Goal: Communication & Community: Answer question/provide support

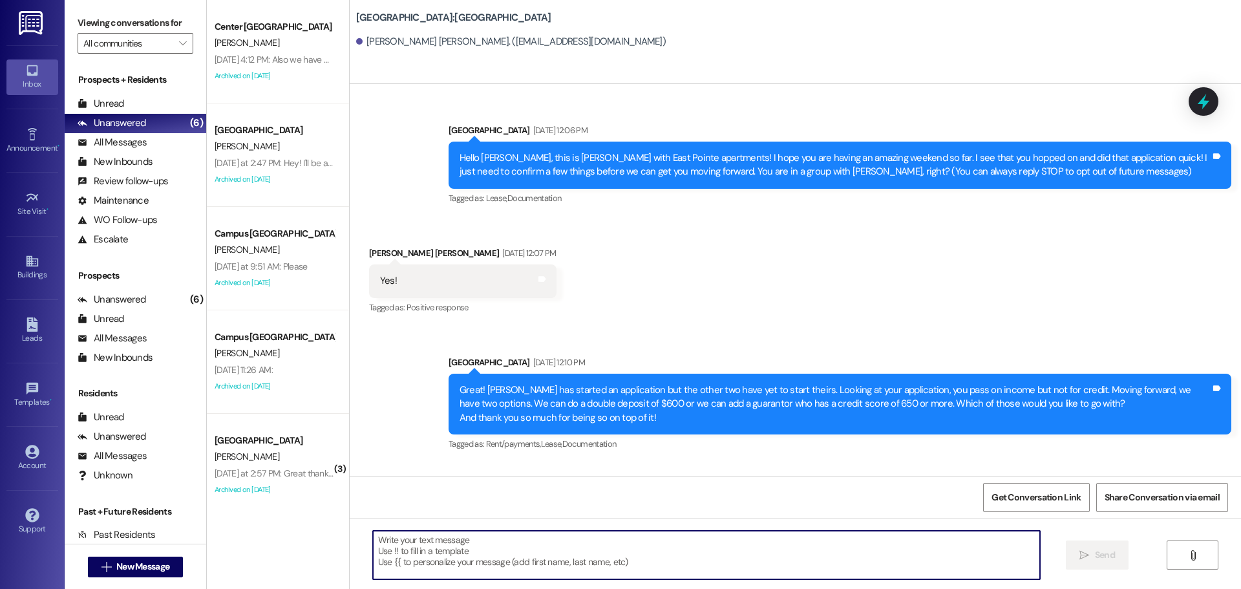
scroll to position [1197, 0]
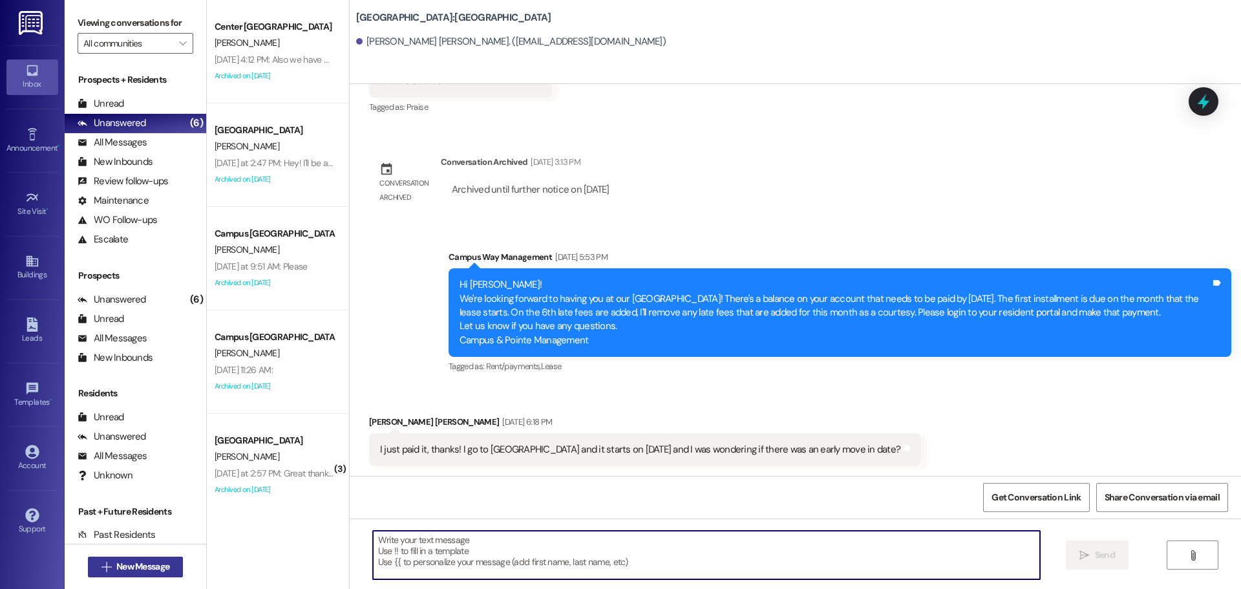
click at [158, 561] on span "New Message" at bounding box center [142, 567] width 53 height 14
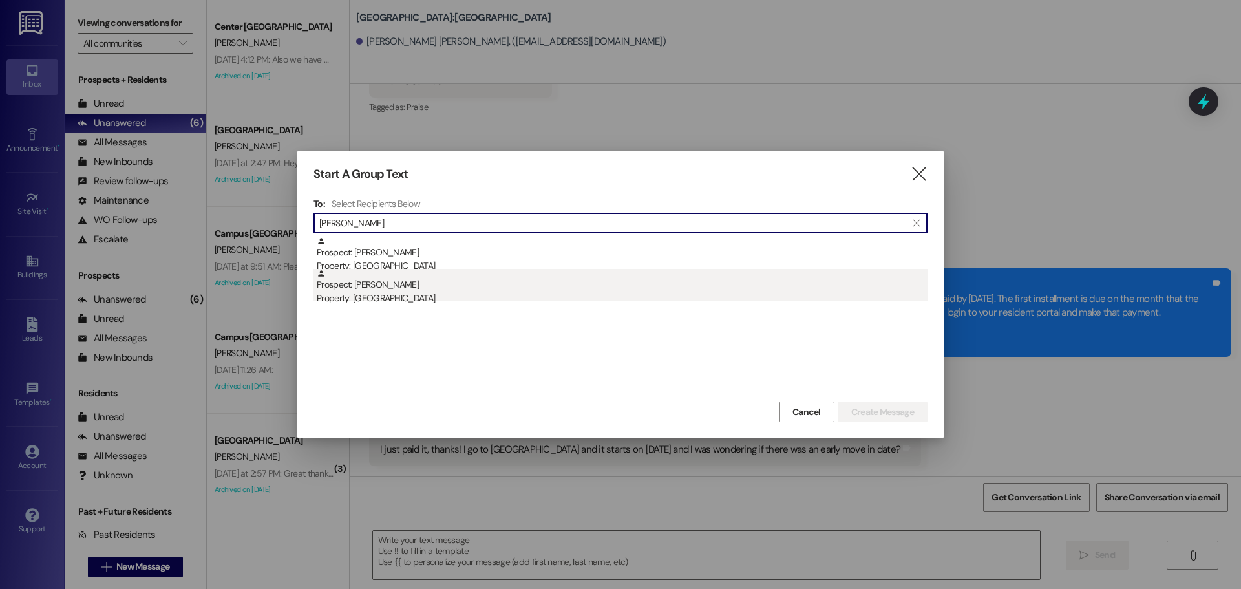
type input "mcmullen"
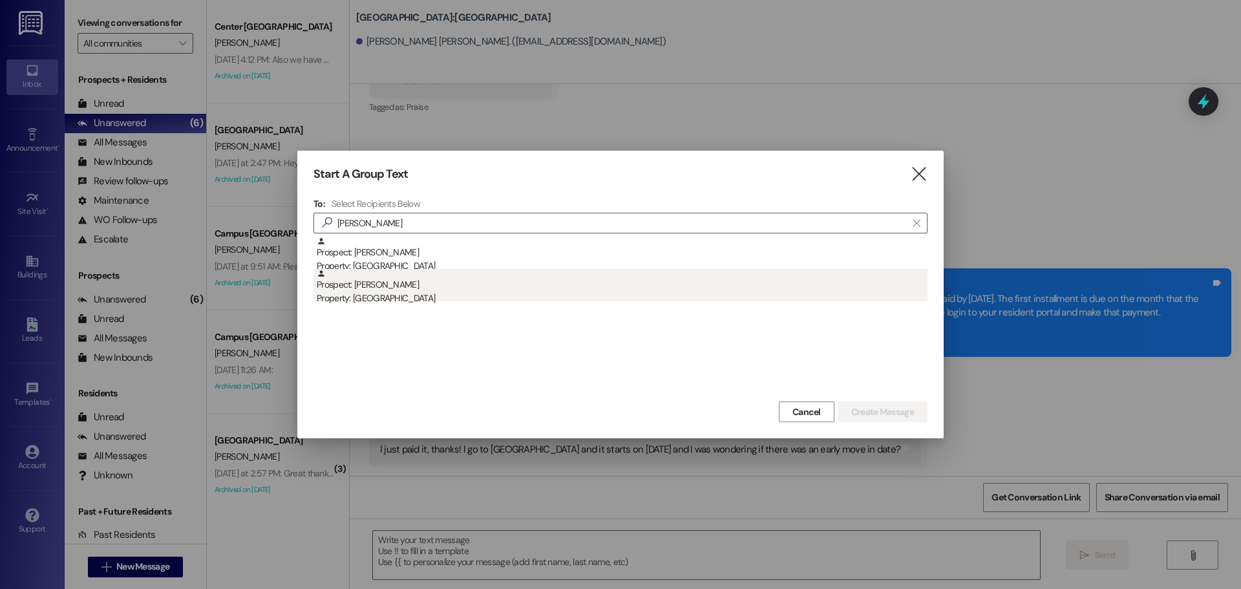
click at [511, 282] on div "Prospect: Kyleigh McMullen Property: East Pointe" at bounding box center [622, 287] width 611 height 37
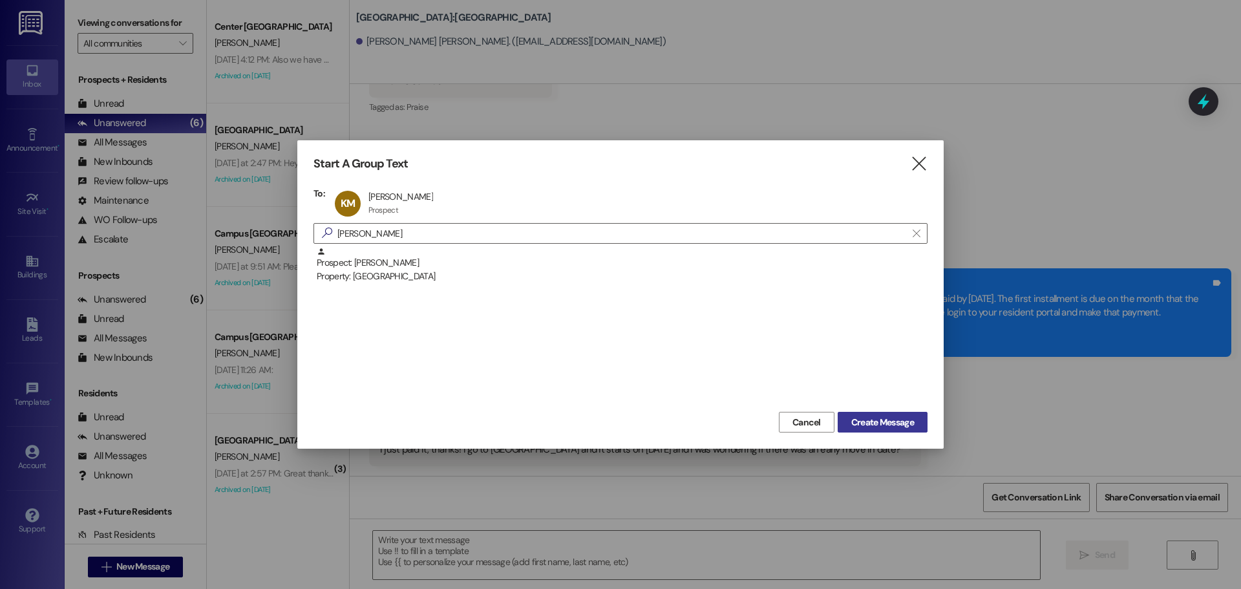
click at [861, 418] on span "Create Message" at bounding box center [882, 422] width 63 height 14
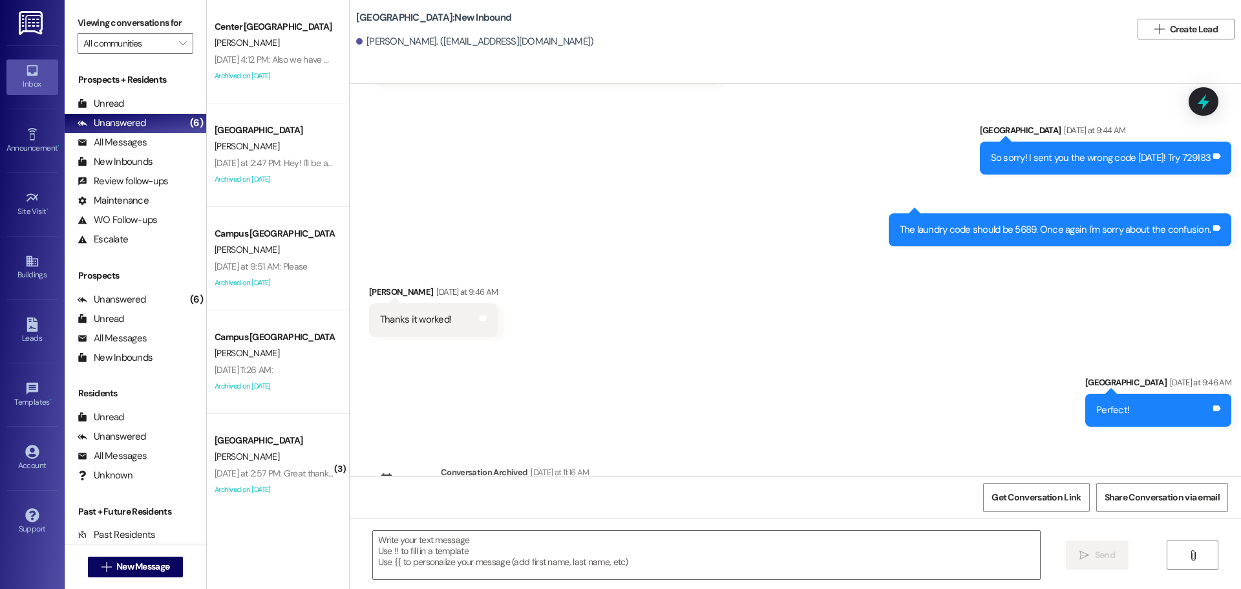
scroll to position [2428, 0]
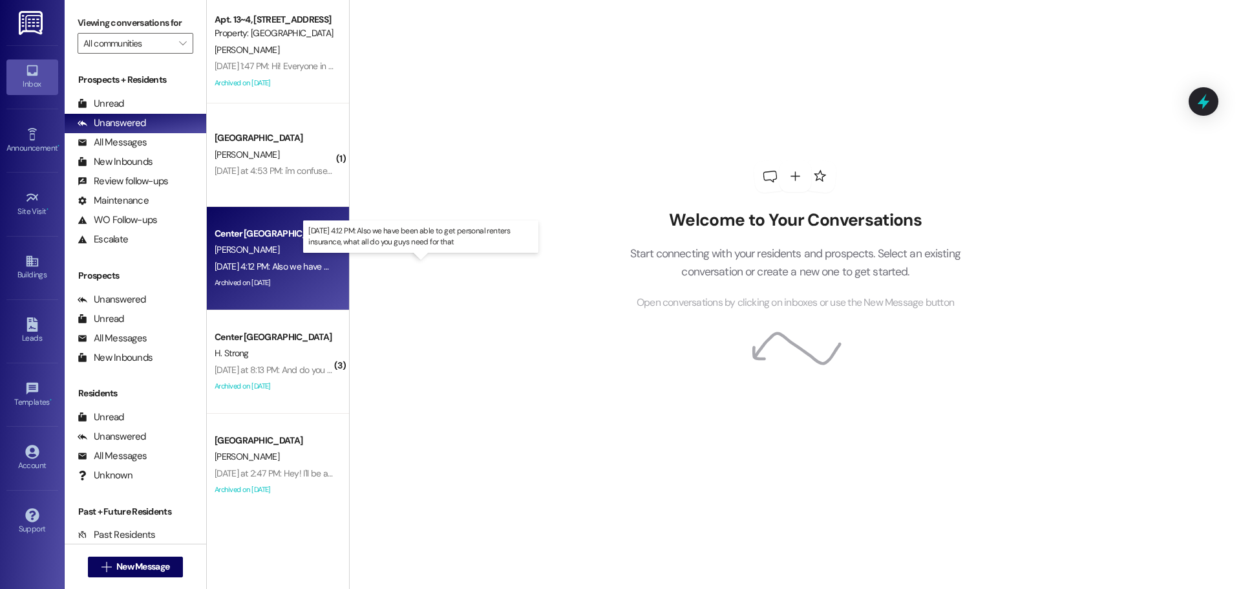
click at [277, 266] on div "Aug 18, 2025 at 4:12 PM: Also we have been able to get personal renters insuran…" at bounding box center [417, 266] width 404 height 12
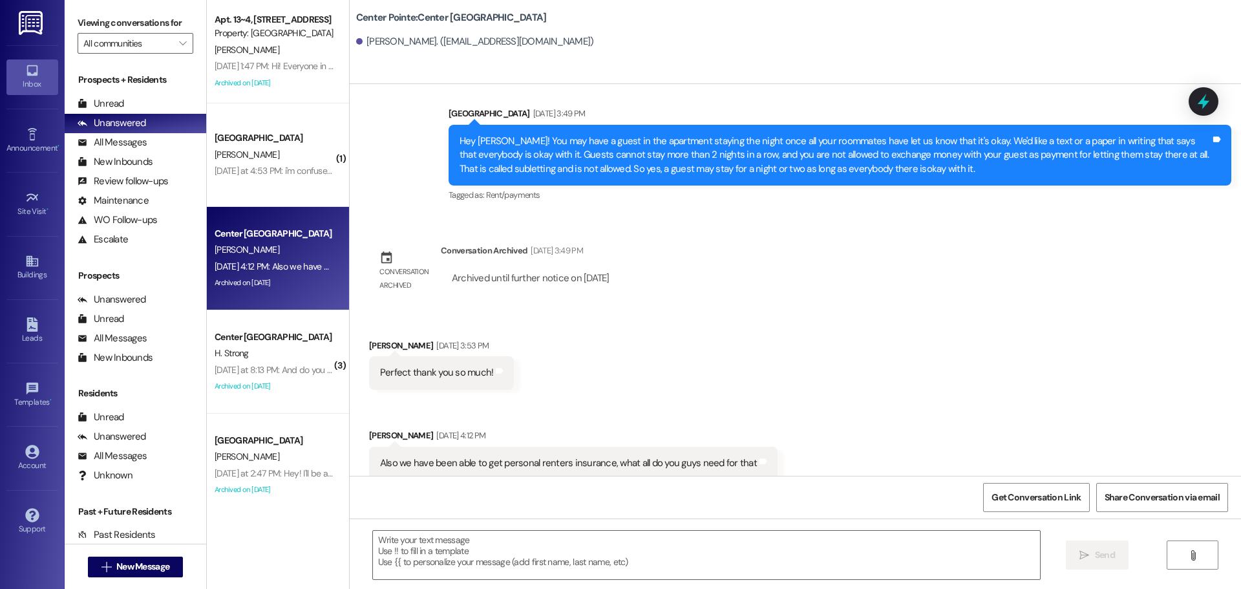
scroll to position [2644, 0]
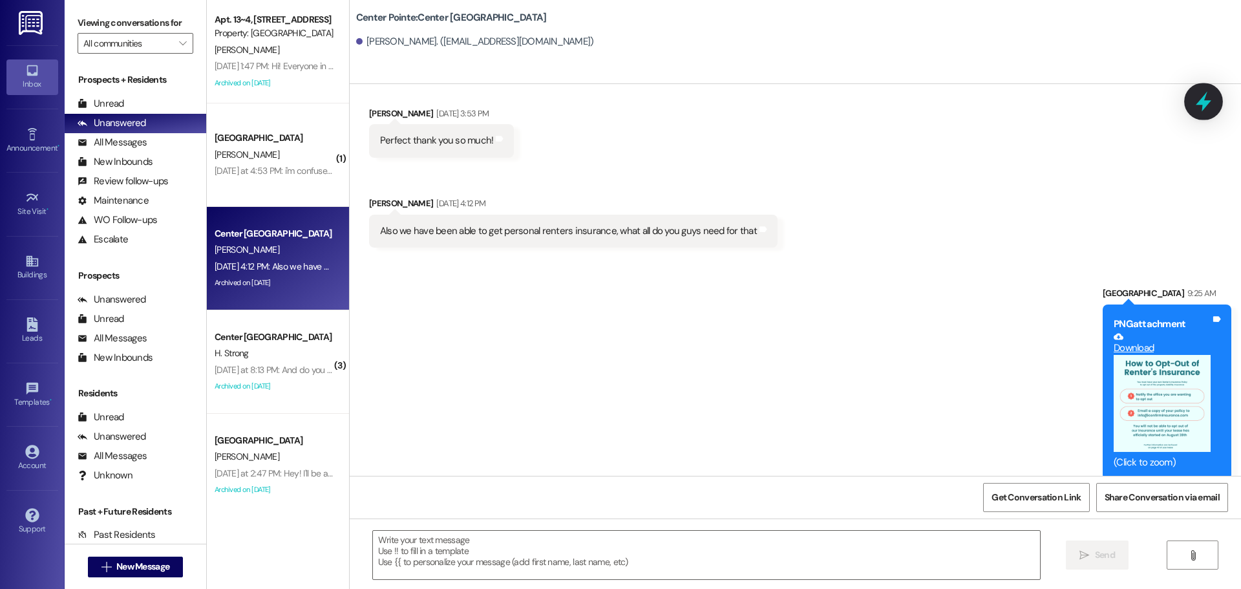
click at [1203, 96] on icon at bounding box center [1203, 102] width 16 height 20
click at [1197, 92] on icon at bounding box center [1203, 101] width 22 height 22
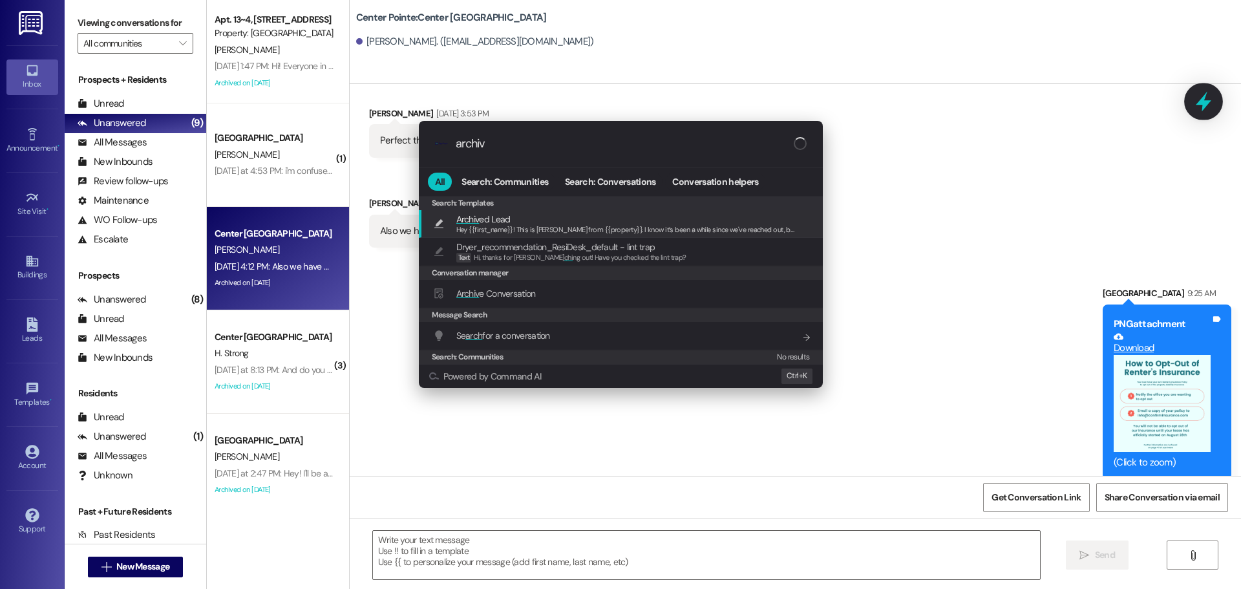
type input "archive"
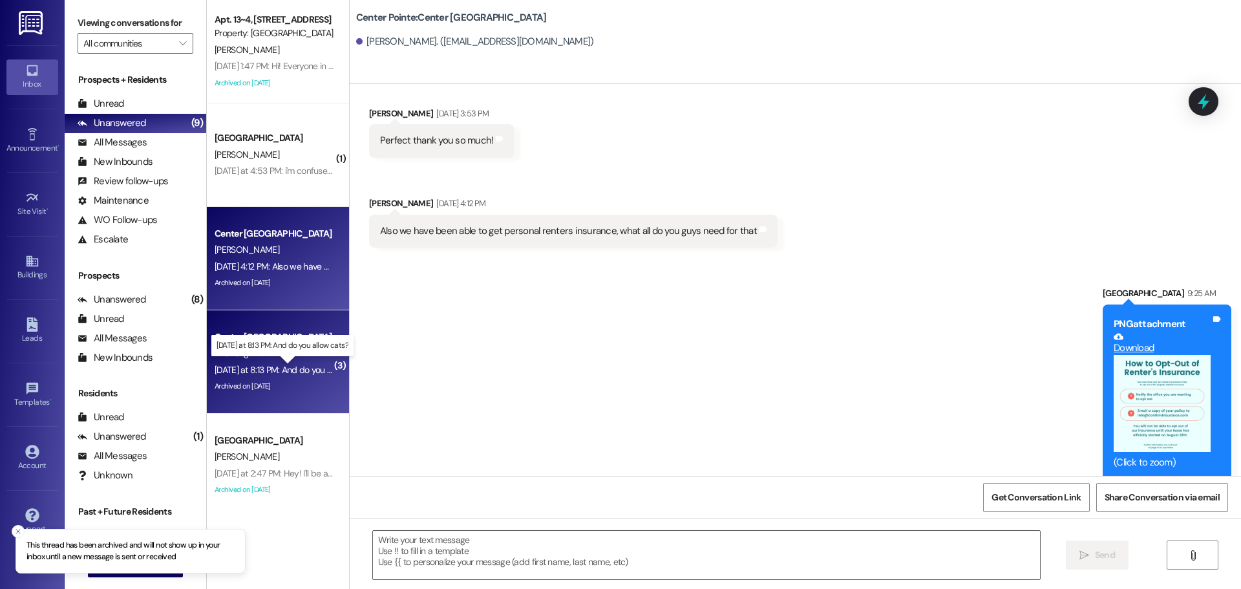
click at [282, 366] on div "Yesterday at 8:13 PM: And do you allow cats? Yesterday at 8:13 PM: And do you a…" at bounding box center [292, 370] width 154 height 12
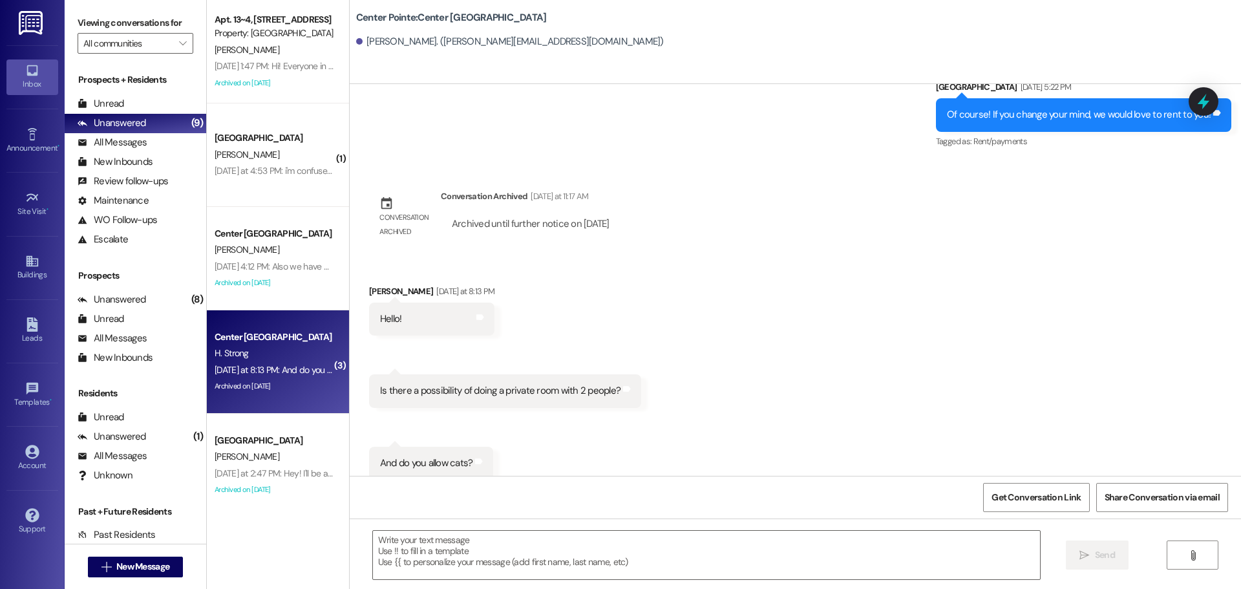
scroll to position [697, 0]
click at [538, 545] on textarea at bounding box center [706, 554] width 667 height 48
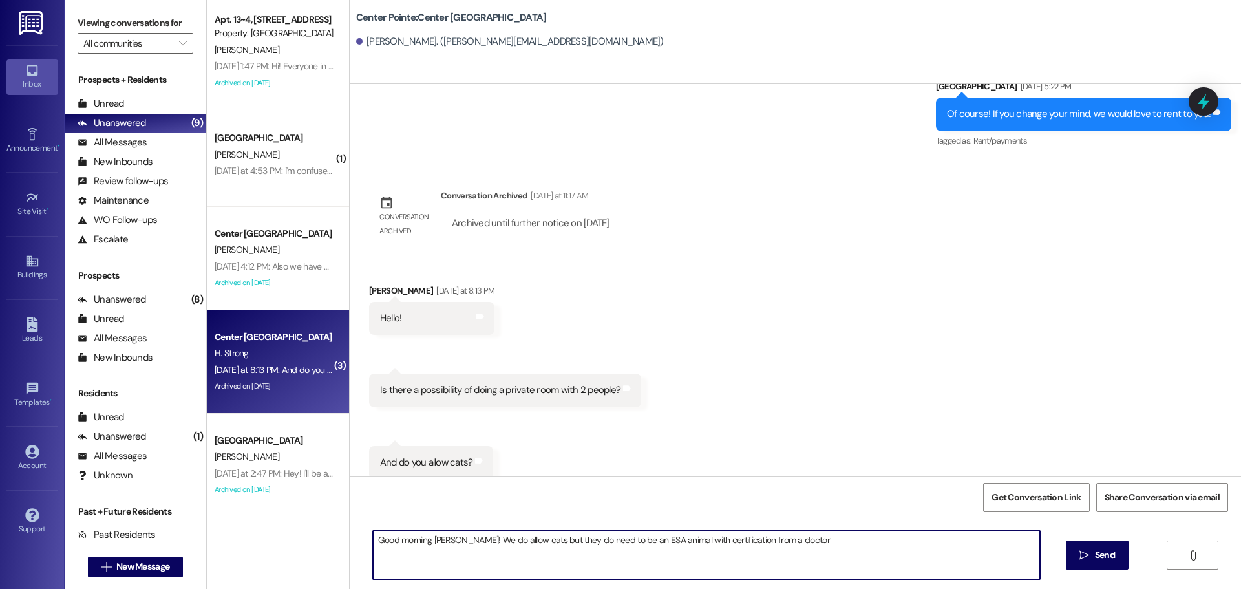
type textarea "Good morning Hayden! We do allow cats but they do need to be an ESA animal with…"
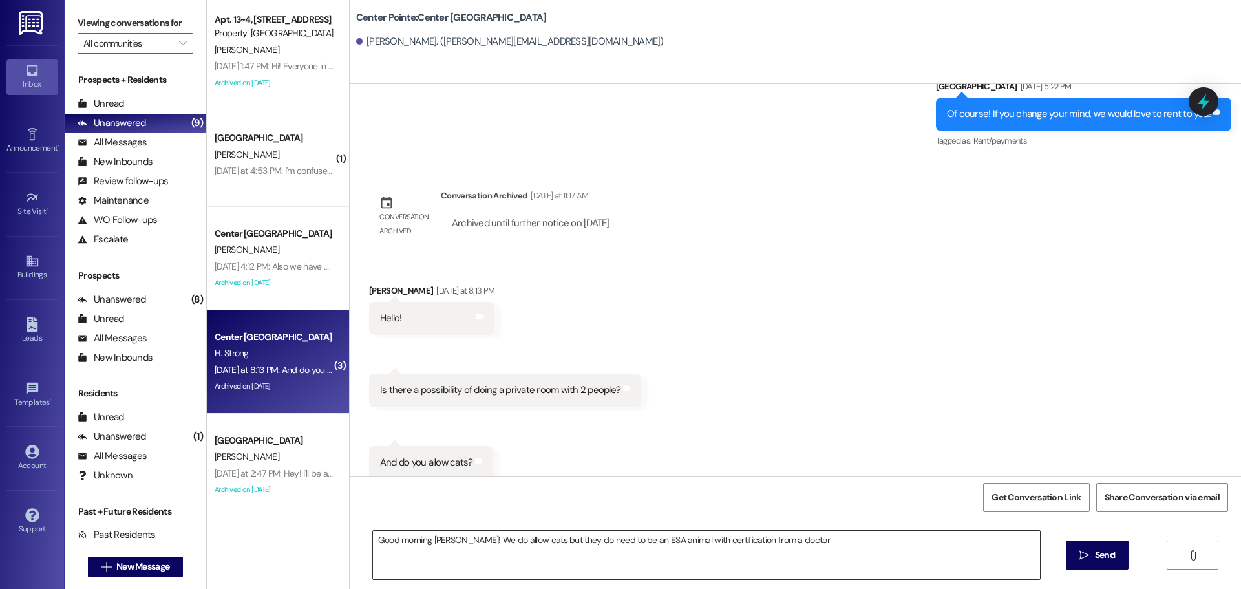
click at [826, 538] on textarea "Good morning Hayden! We do allow cats but they do need to be an ESA animal with…" at bounding box center [706, 554] width 667 height 48
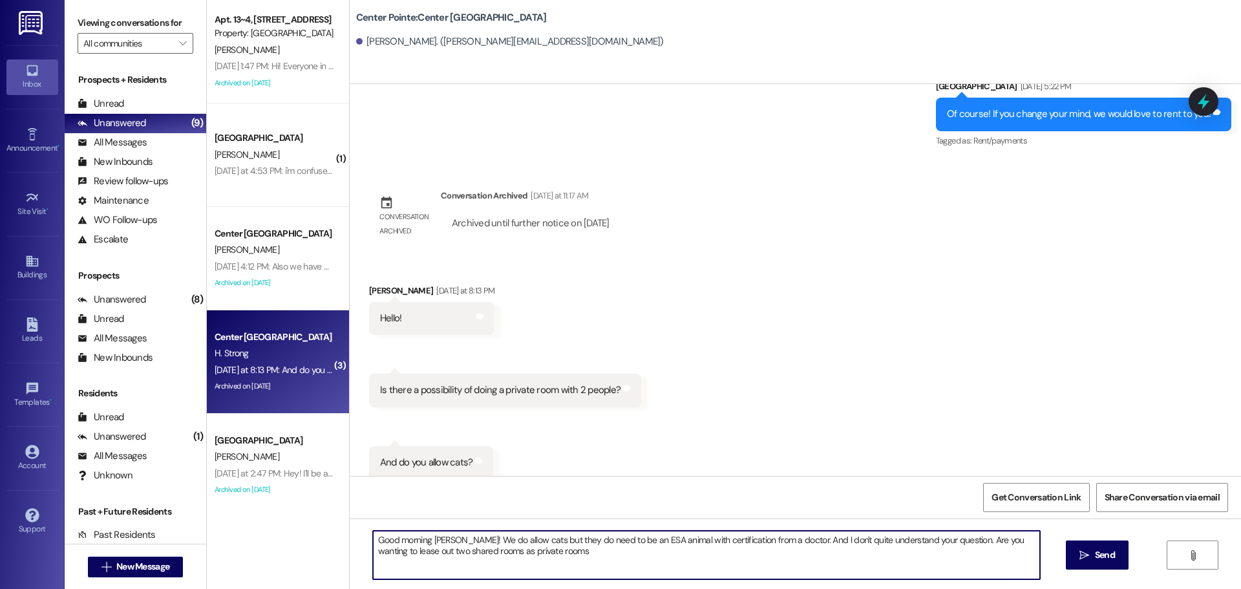
type textarea "Good morning Hayden! We do allow cats but they do need to be an ESA animal with…"
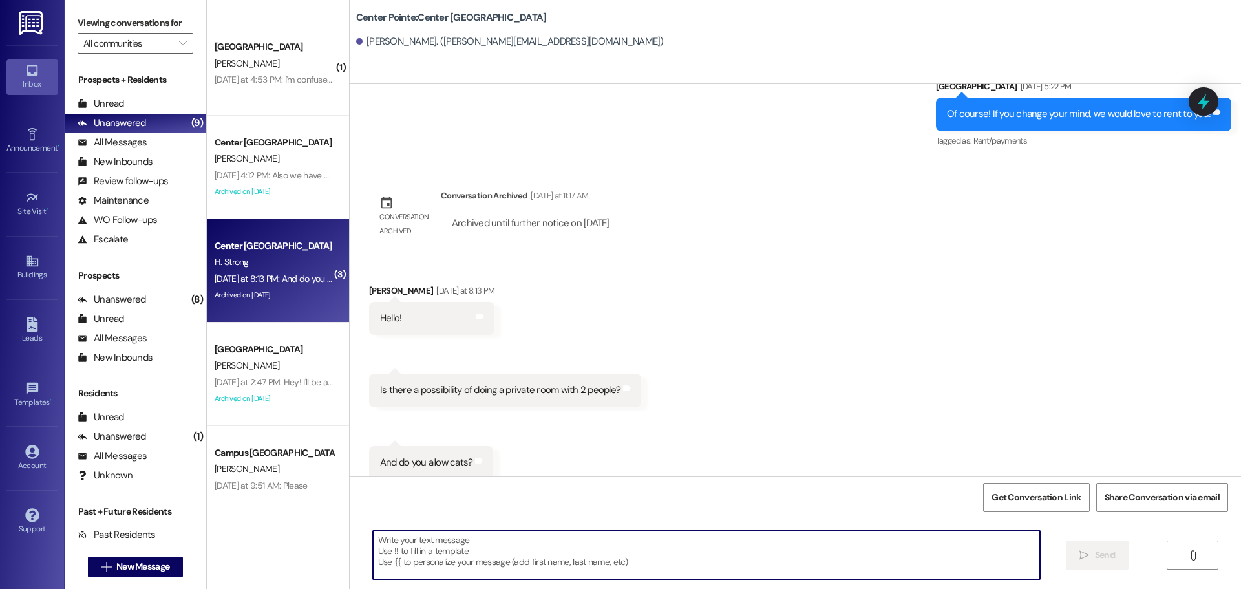
scroll to position [129, 0]
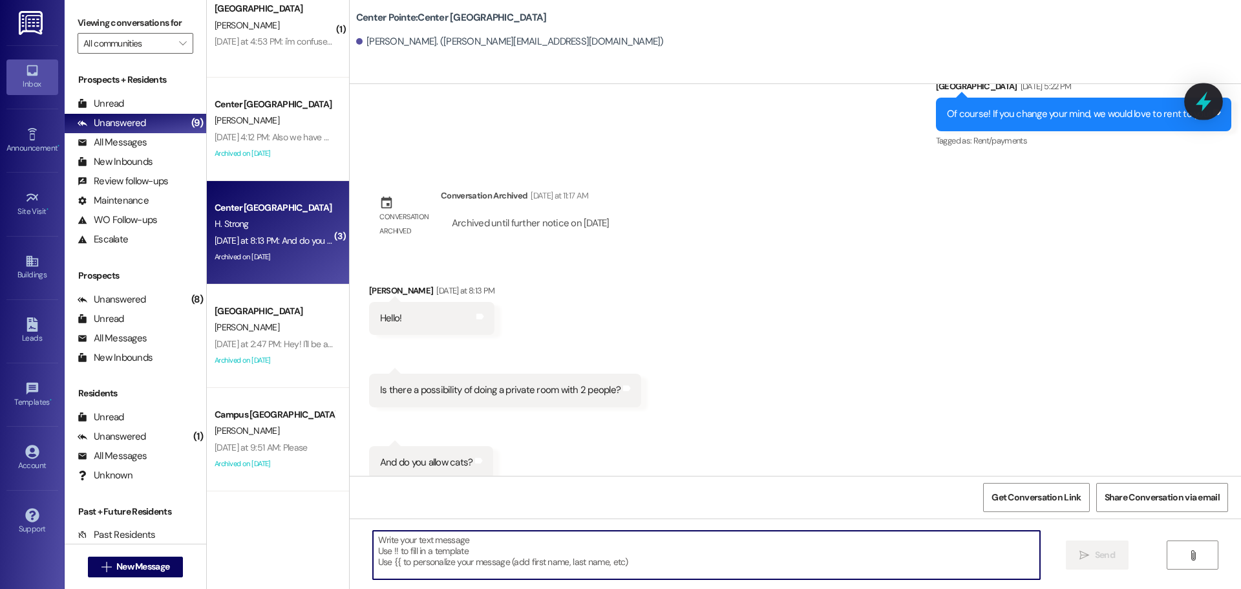
click at [1204, 105] on icon at bounding box center [1203, 102] width 16 height 20
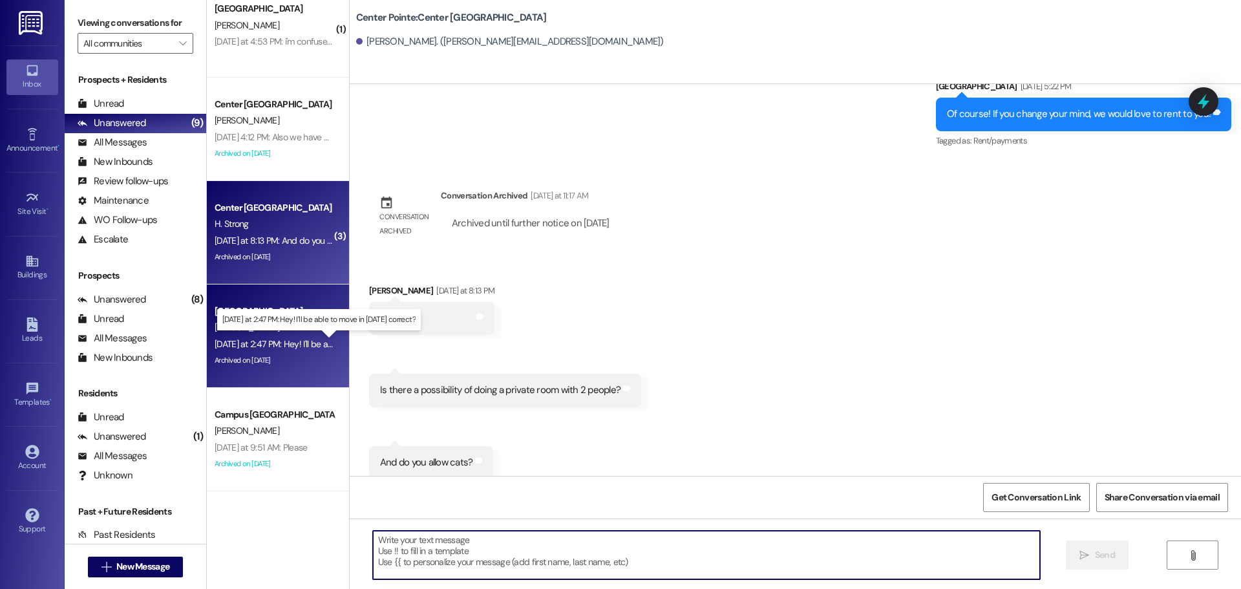
click at [303, 339] on div "Yesterday at 2:47 PM: Hey! I'll be able to move in tomorrow correct? Yesterday …" at bounding box center [327, 344] width 225 height 12
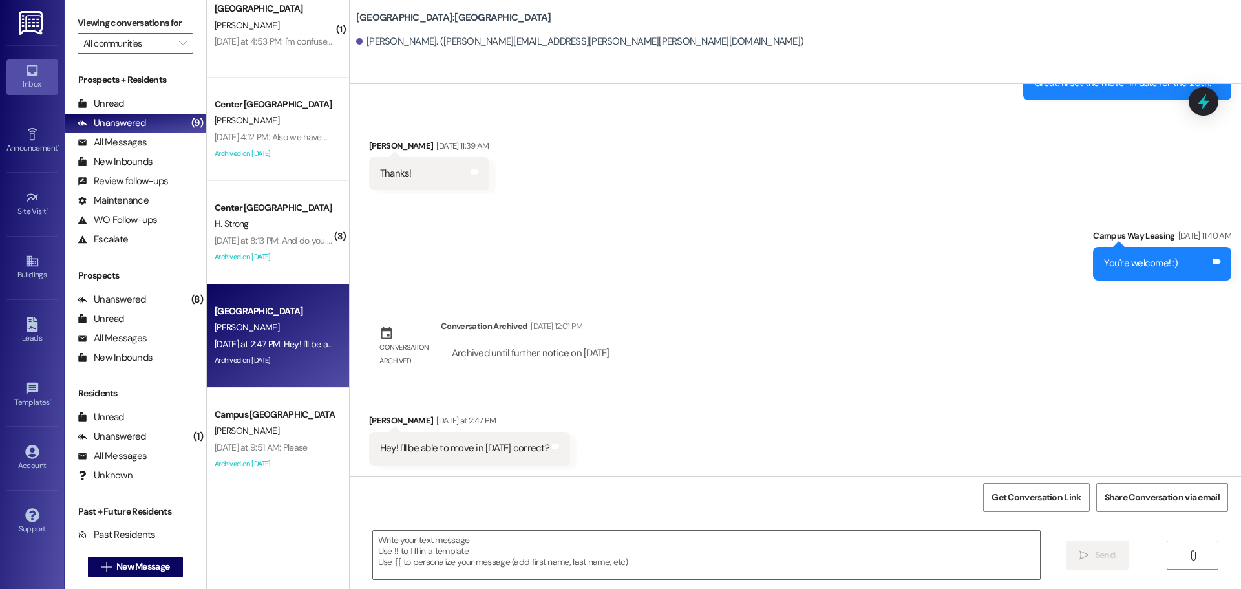
scroll to position [194, 0]
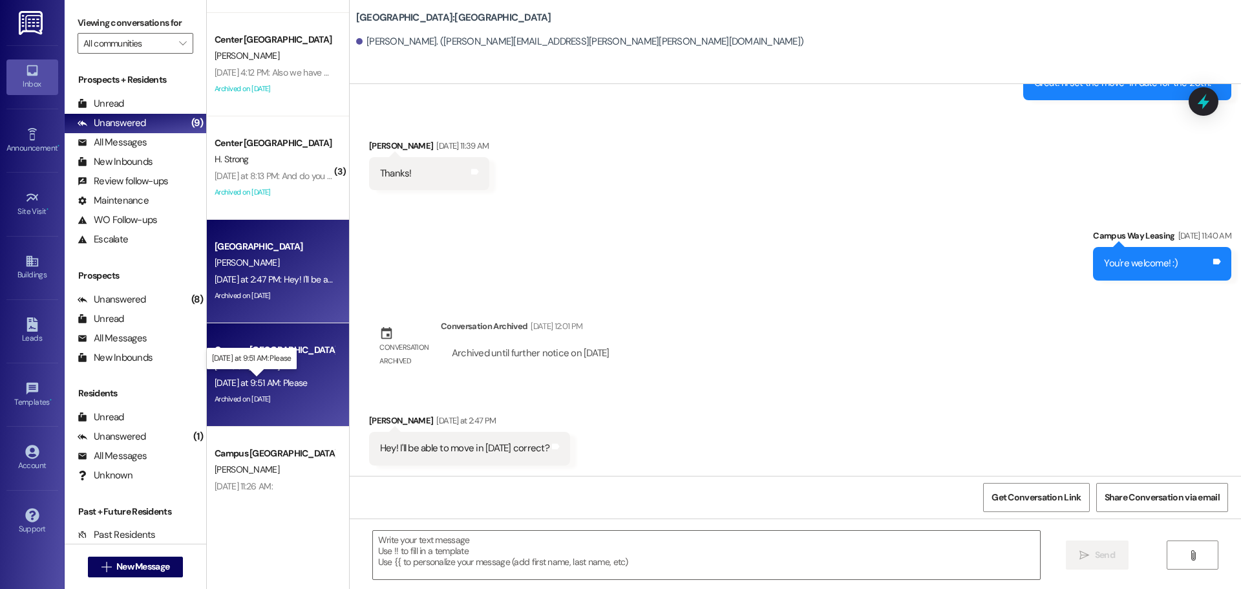
click at [284, 386] on div "Yesterday at 9:51 AM: Please Yesterday at 9:51 AM: Please" at bounding box center [261, 383] width 93 height 12
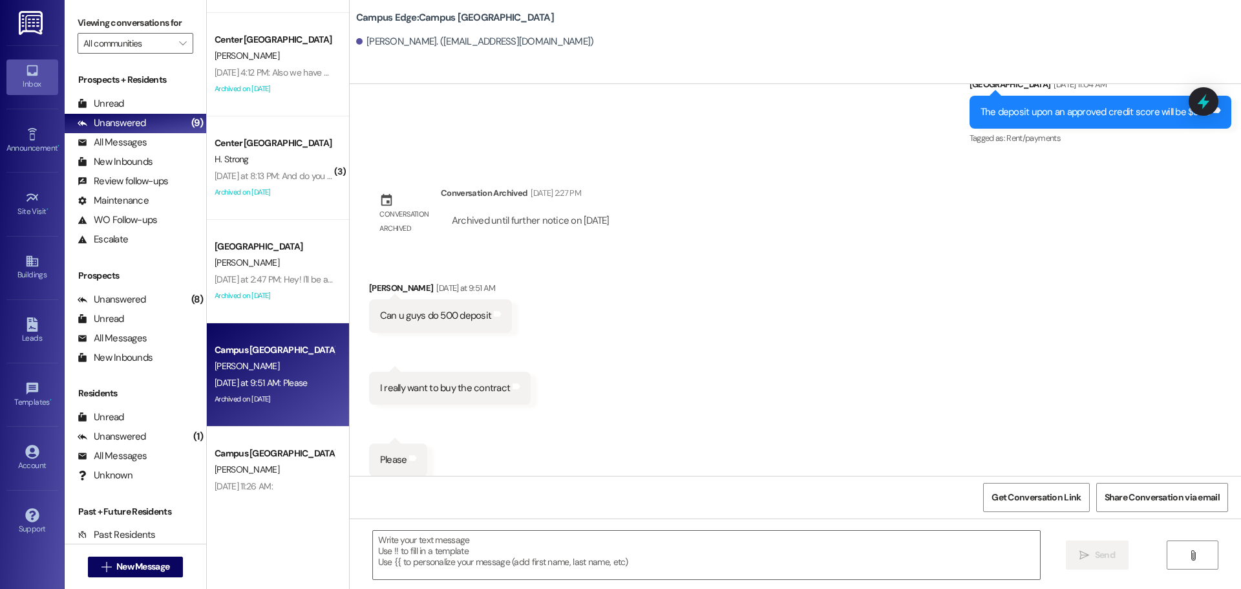
scroll to position [2767, 0]
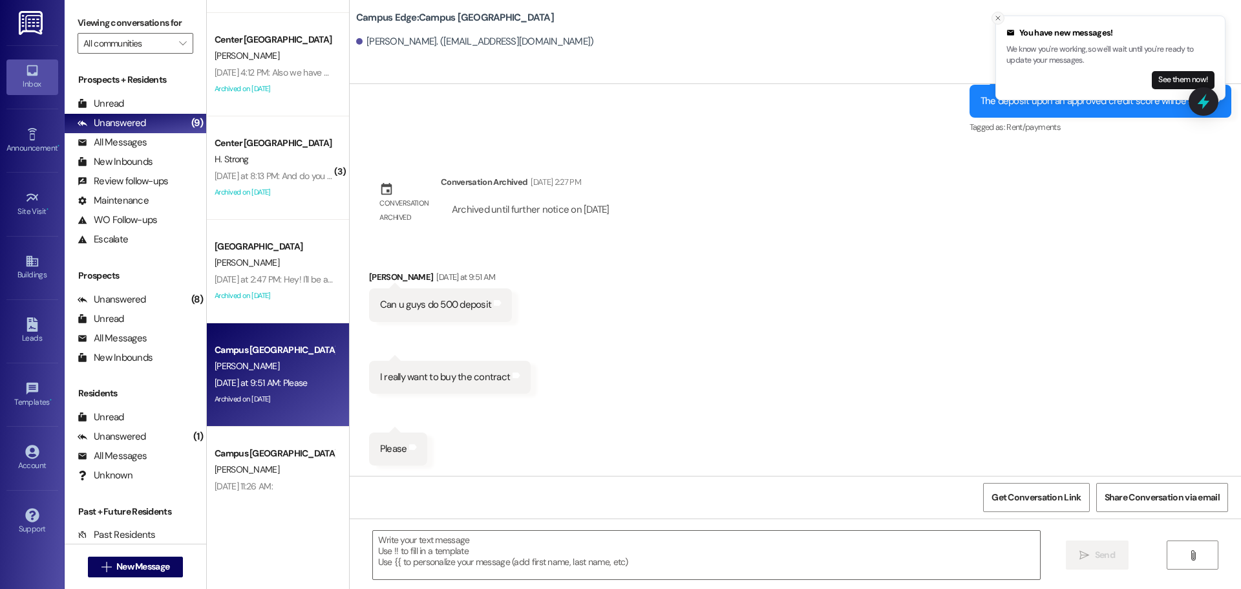
click at [1000, 13] on button "Close toast" at bounding box center [997, 18] width 13 height 13
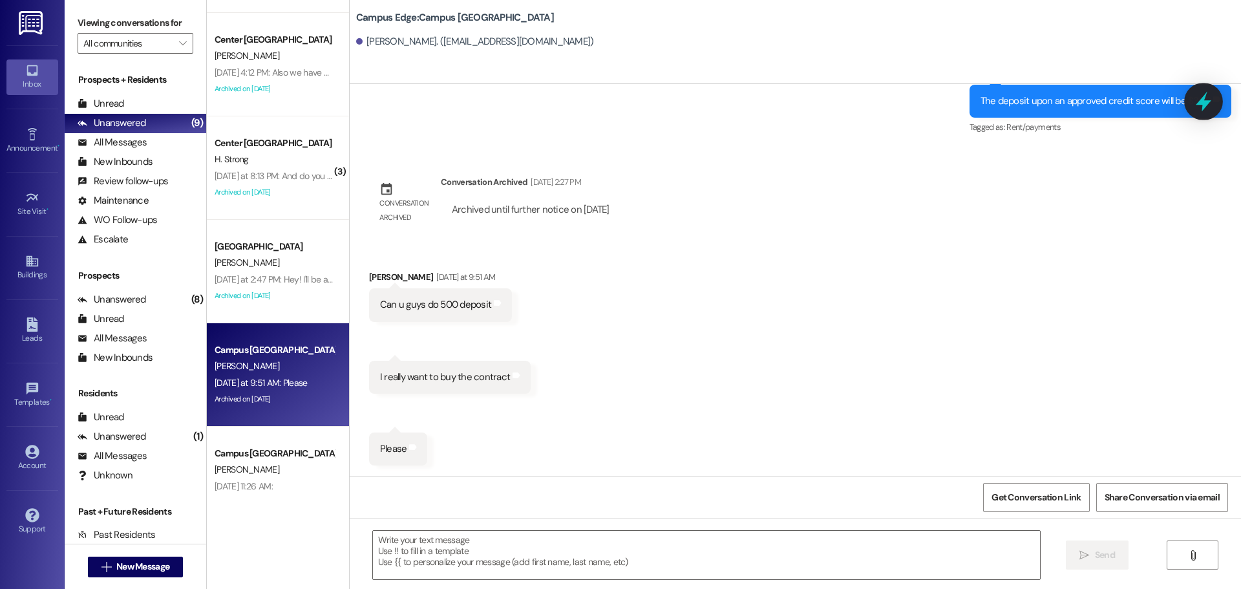
drag, startPoint x: 1177, startPoint y: 107, endPoint x: 1196, endPoint y: 99, distance: 20.9
click at [1180, 104] on div "The deposit upon an approved credit score will be $300" at bounding box center [1095, 101] width 231 height 14
click at [1196, 98] on icon at bounding box center [1203, 101] width 22 height 22
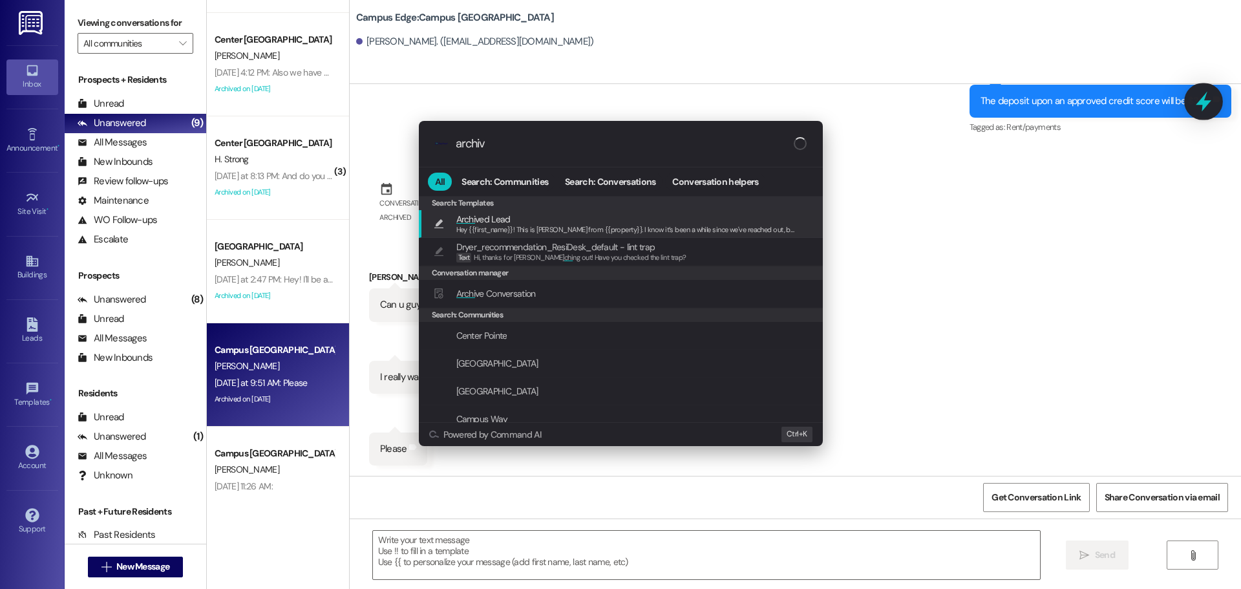
type input "archive"
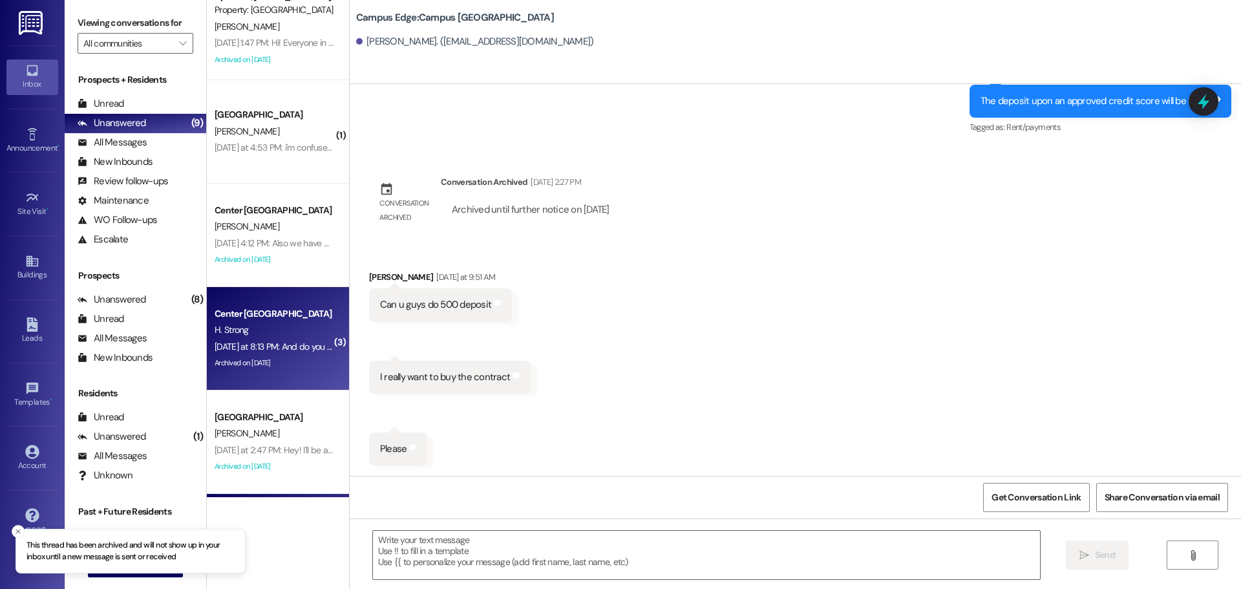
scroll to position [0, 0]
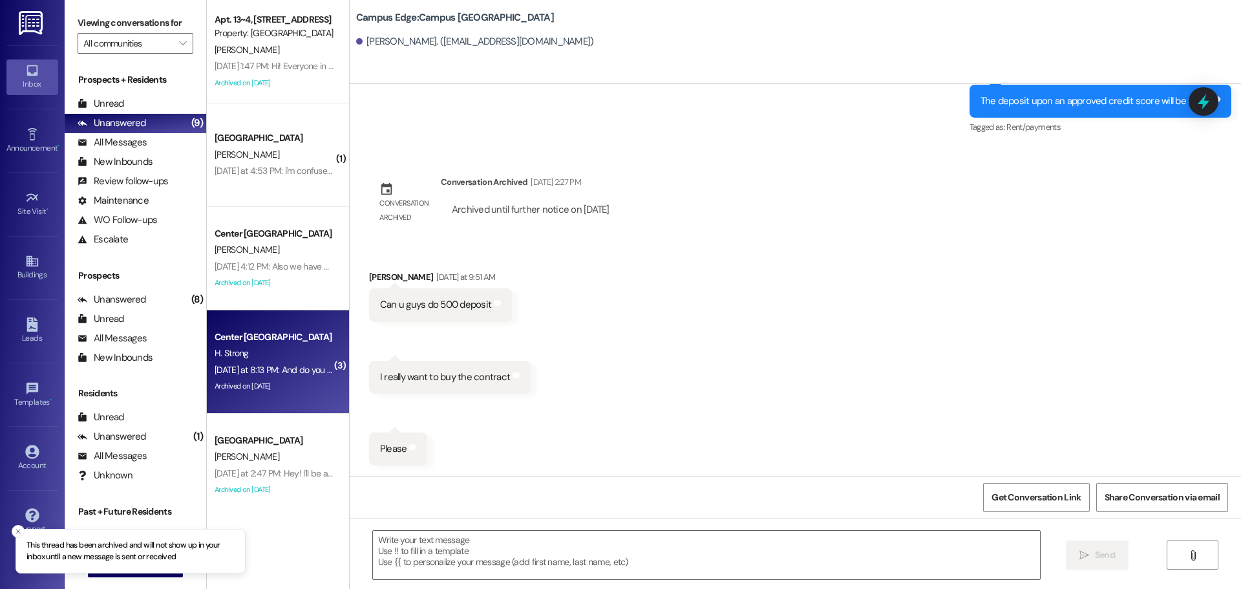
click at [288, 373] on div "Yesterday at 8:13 PM: And do you allow cats? Yesterday at 8:13 PM: And do you a…" at bounding box center [292, 370] width 154 height 12
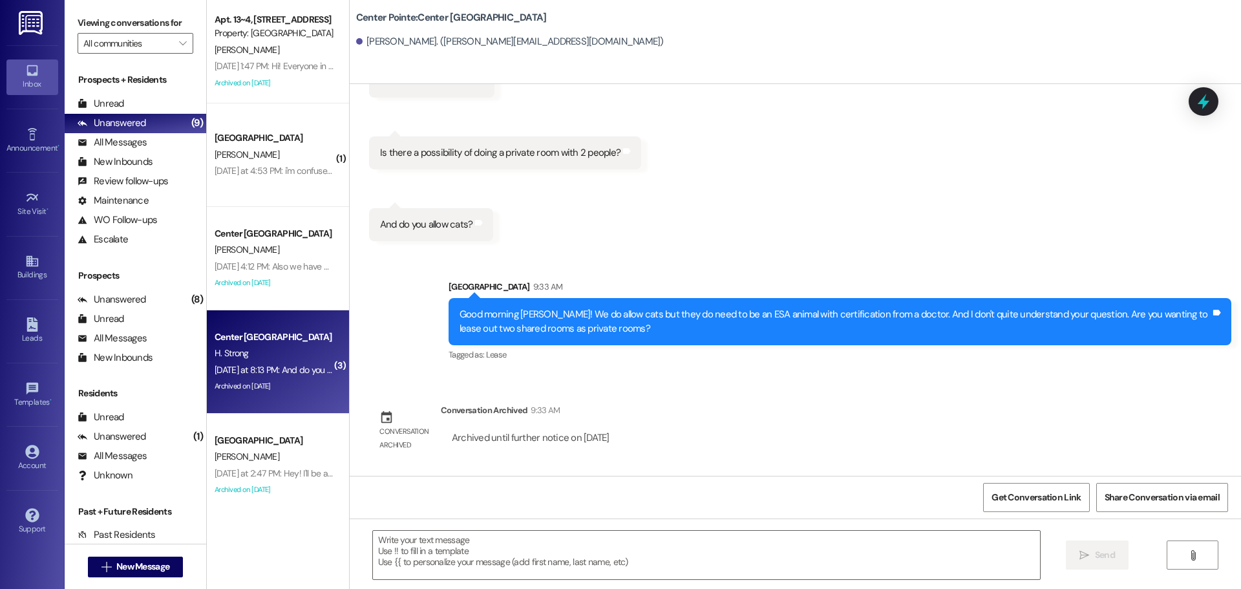
scroll to position [909, 0]
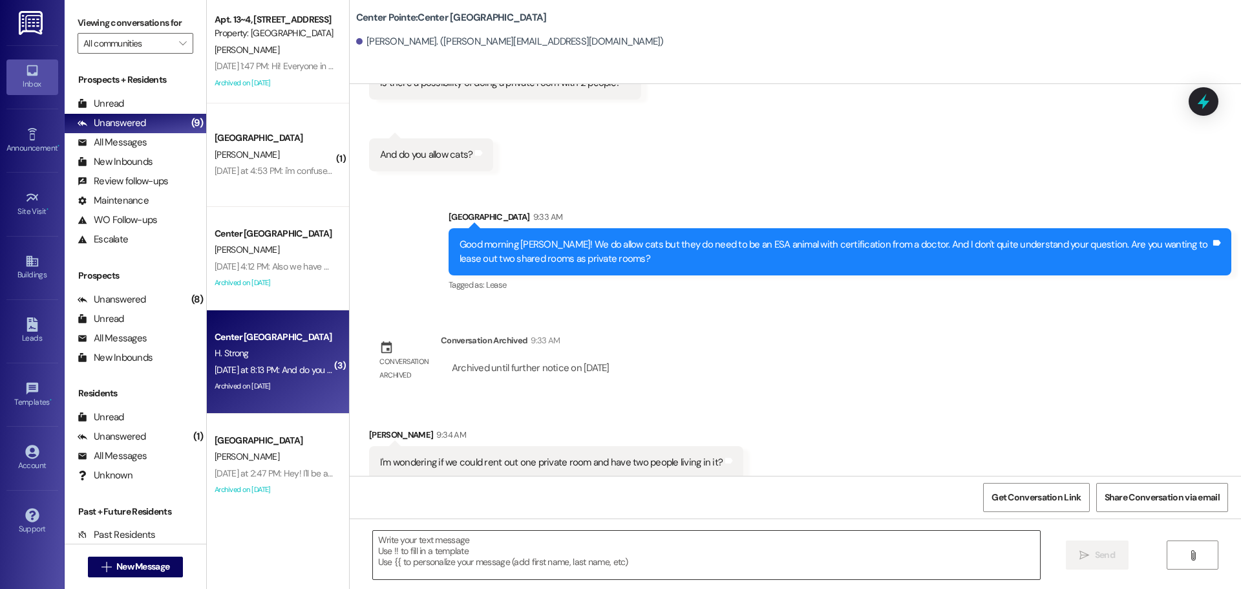
click at [493, 554] on textarea at bounding box center [706, 554] width 667 height 48
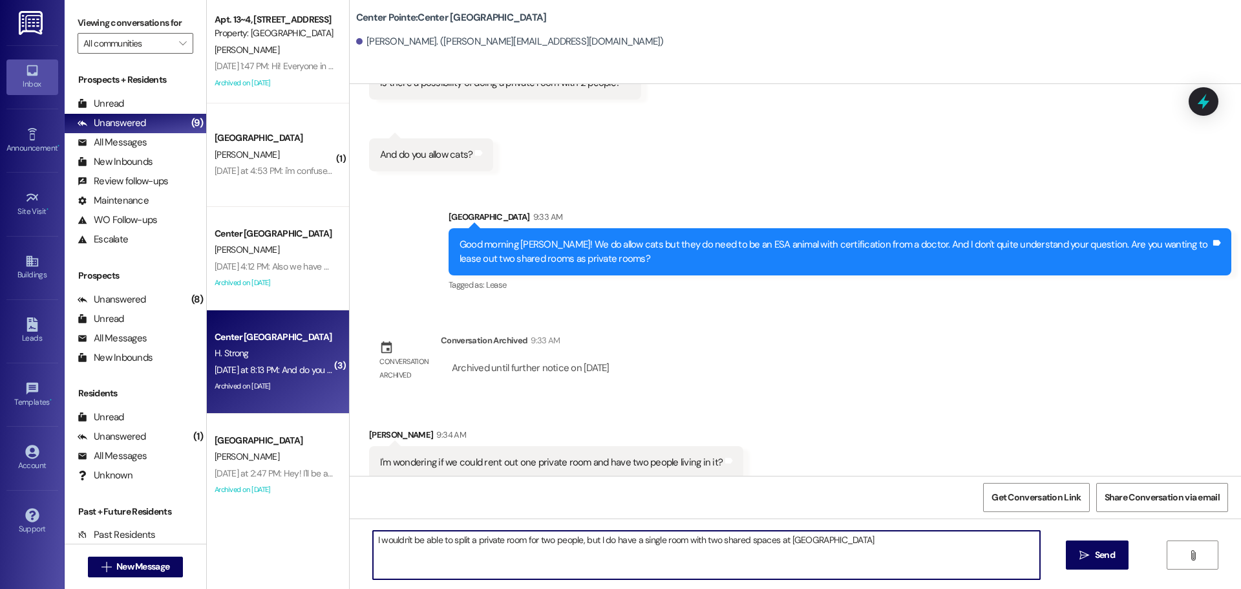
click at [953, 547] on textarea "I wouldn't be able to split a private room for two people, but I do have a sing…" at bounding box center [706, 554] width 667 height 48
type textarea "I wouldn't be able to split a private room for two people, but I do have a sing…"
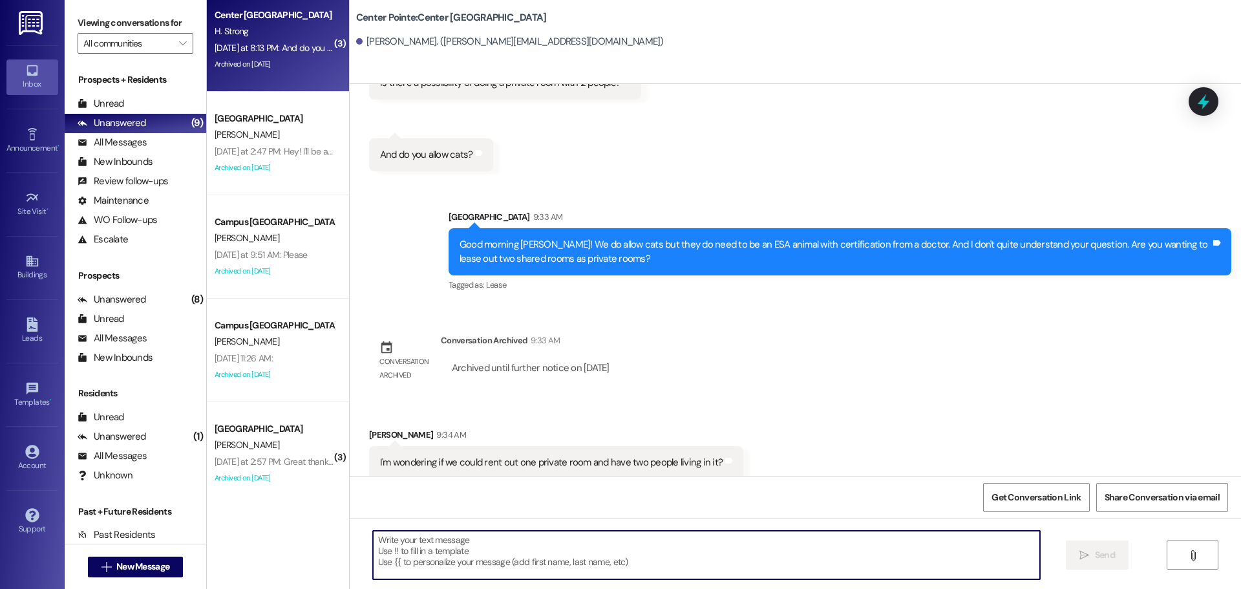
scroll to position [323, 0]
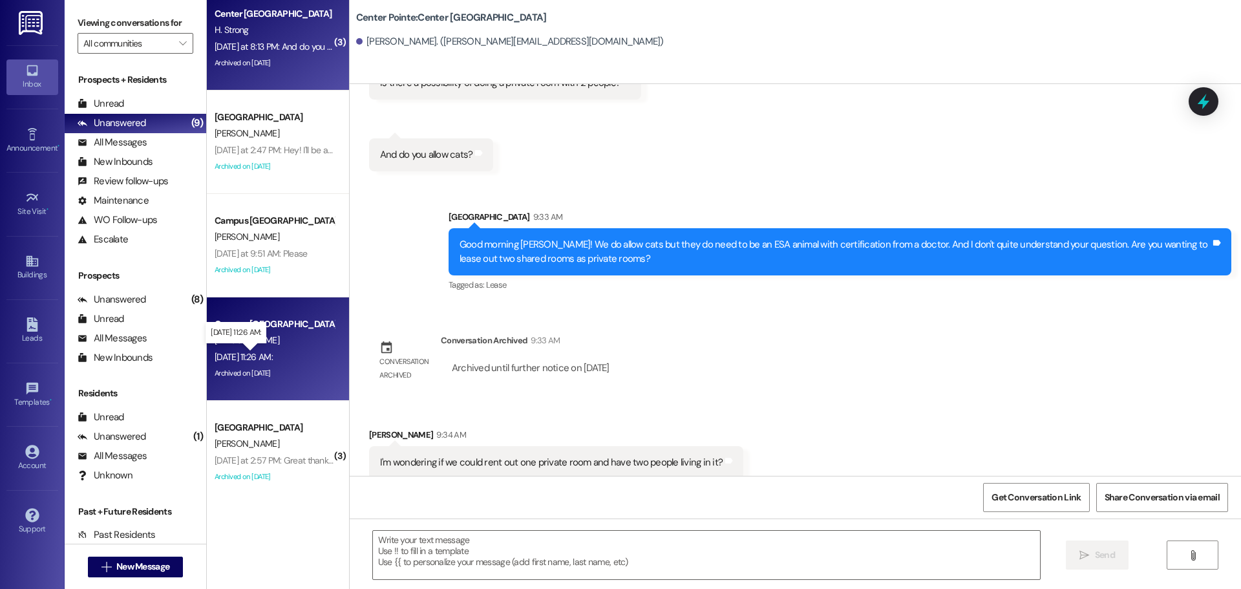
click at [251, 353] on div "Aug 18, 2025 at 11:26 AM: Aug 18, 2025 at 11:26 AM:" at bounding box center [244, 357] width 58 height 12
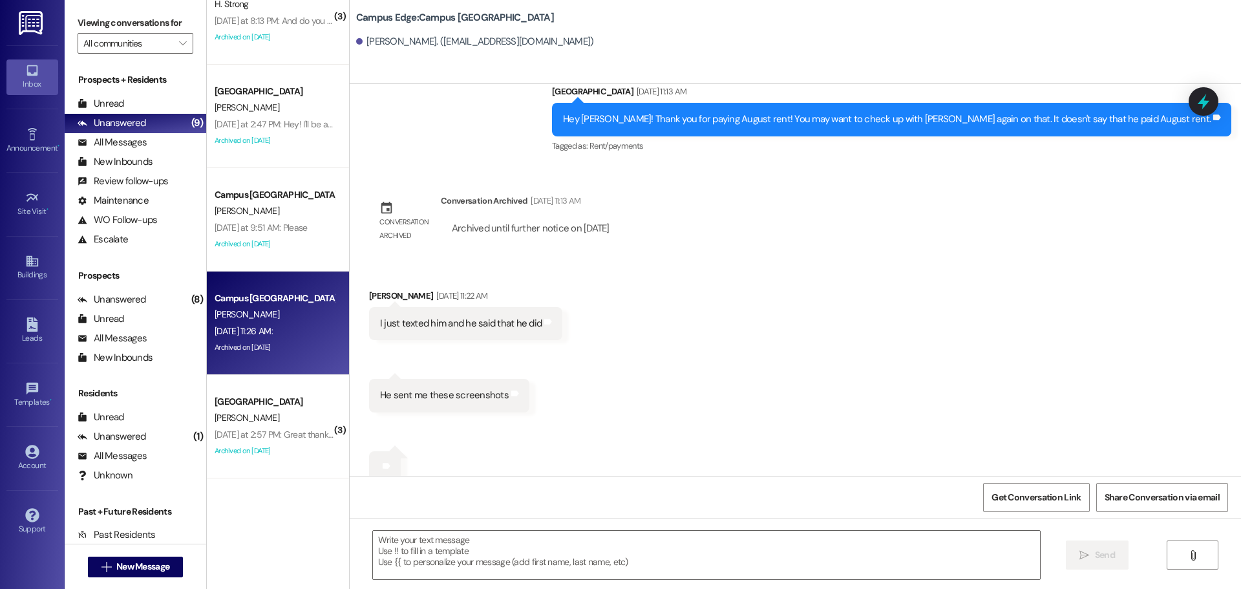
scroll to position [388, 0]
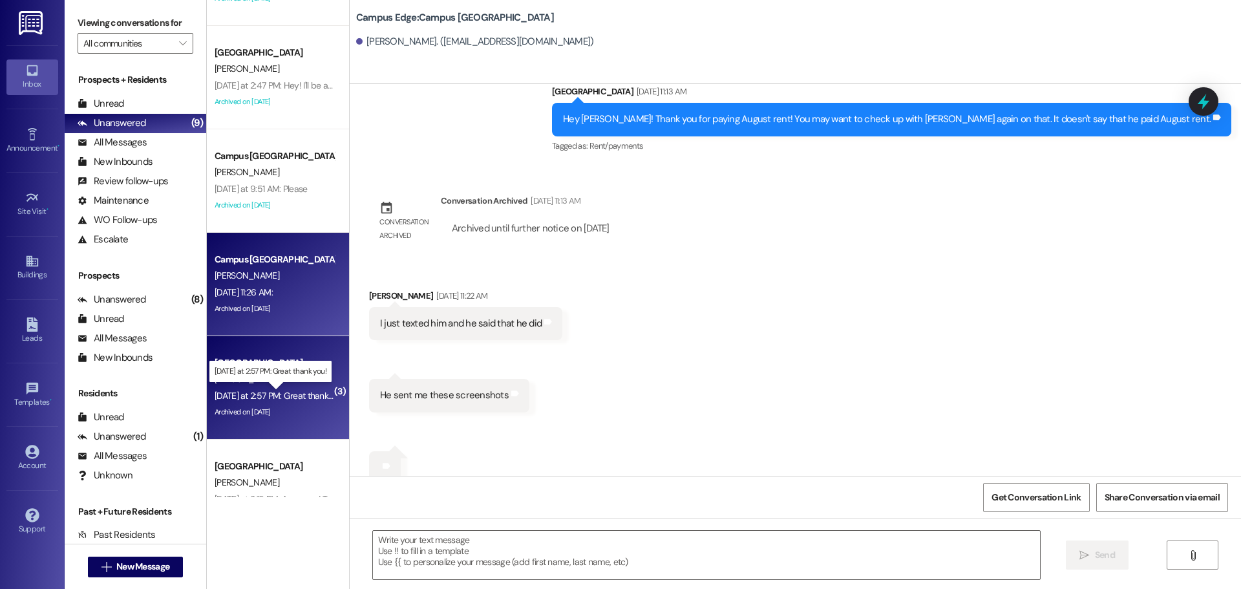
click at [258, 395] on div "Yesterday at 2:57 PM: Great thank you! Yesterday at 2:57 PM: Great thank you!" at bounding box center [281, 396] width 132 height 12
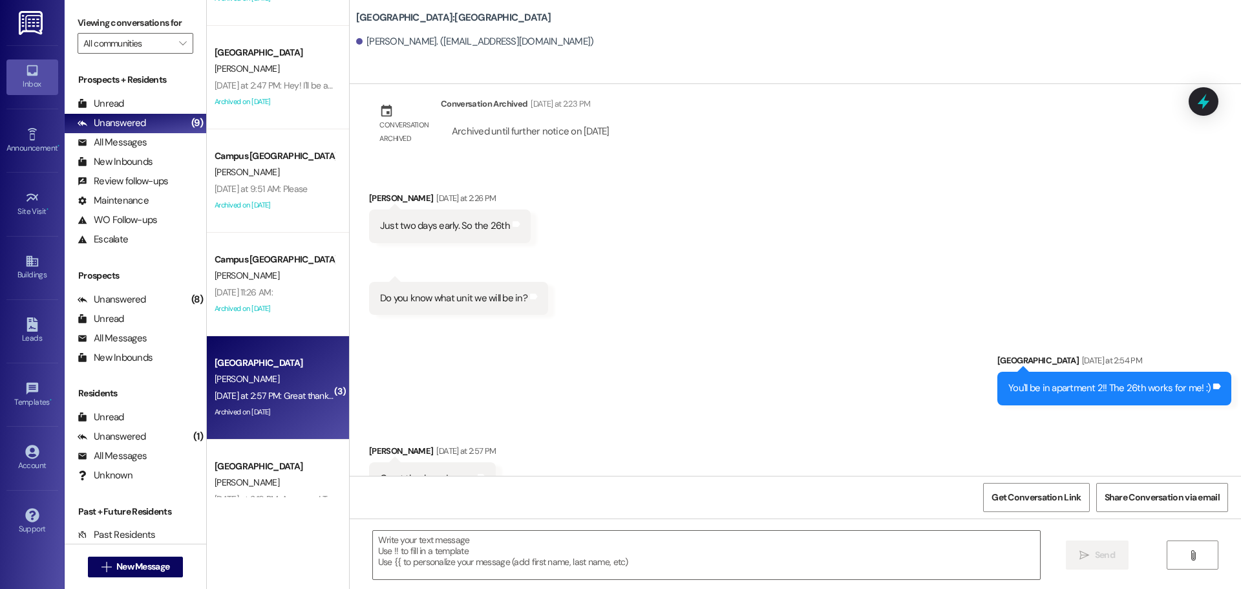
scroll to position [3165, 0]
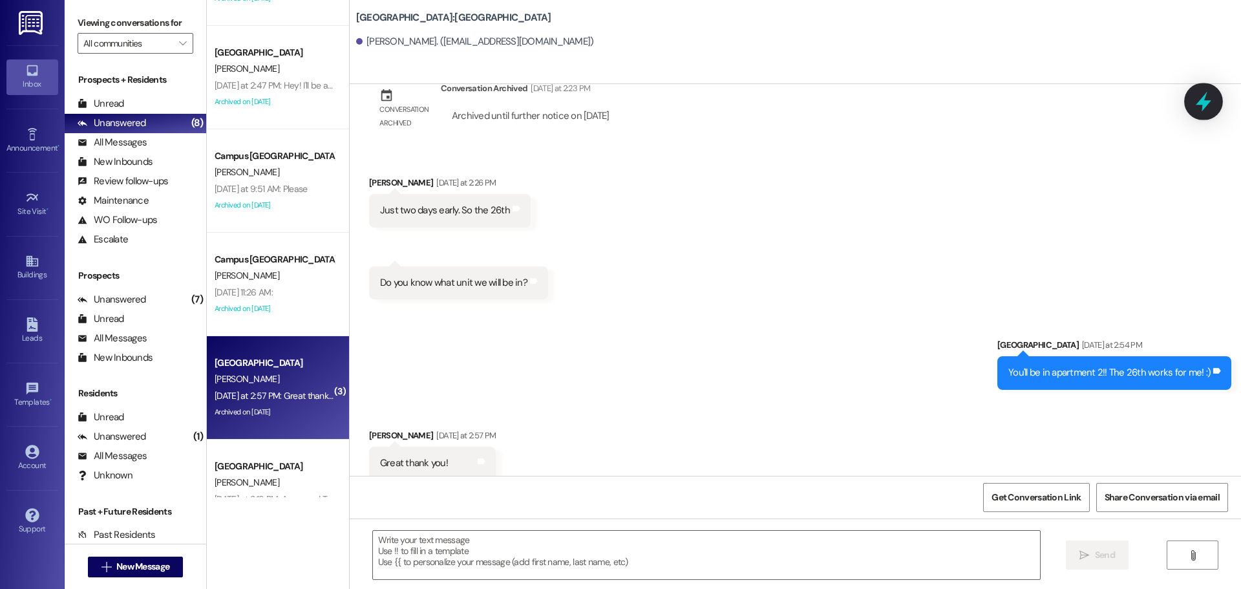
click at [1191, 98] on div at bounding box center [1203, 101] width 39 height 37
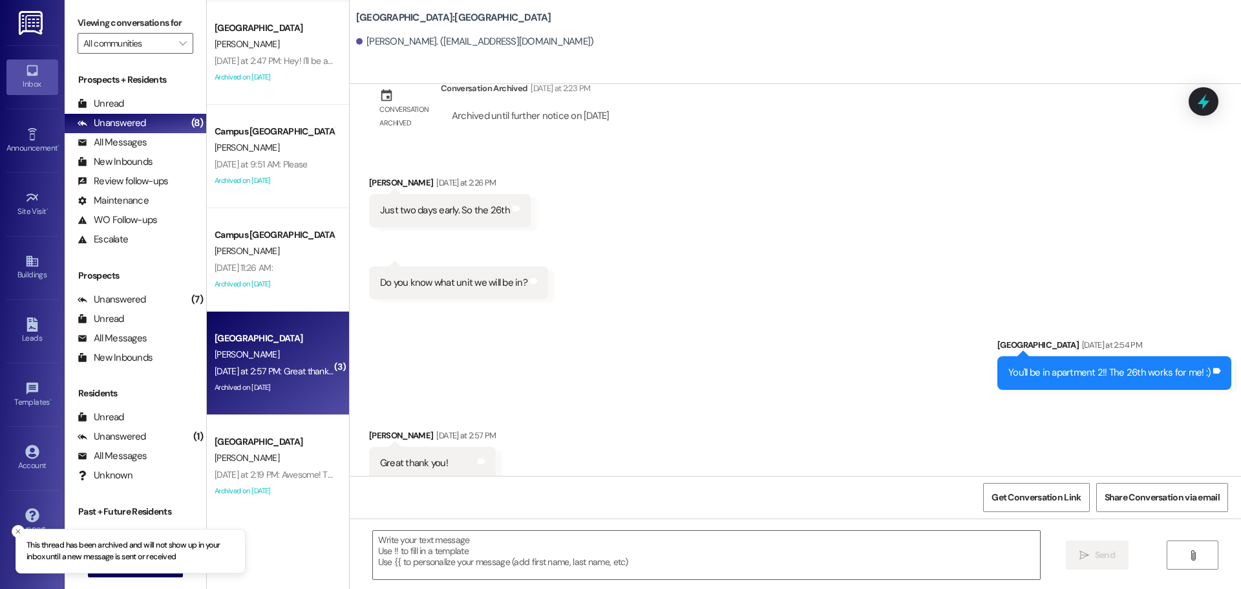
scroll to position [434, 0]
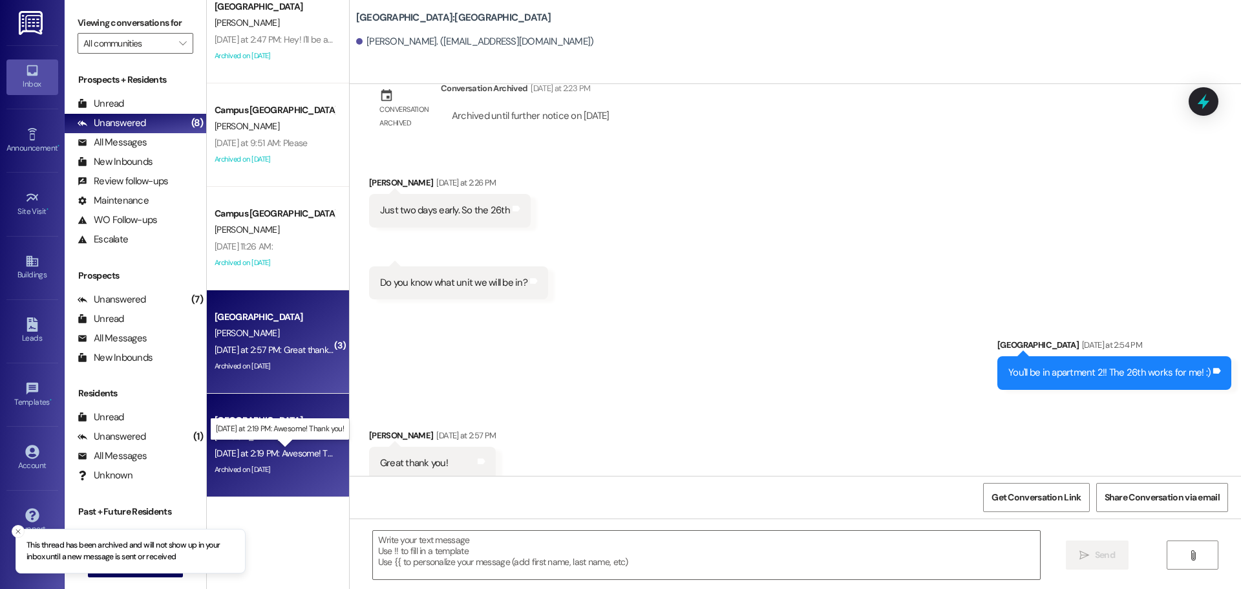
click at [303, 452] on div "Yesterday at 2:19 PM: Awesome! Thank you! Yesterday at 2:19 PM: Awesome! Thank …" at bounding box center [289, 453] width 149 height 12
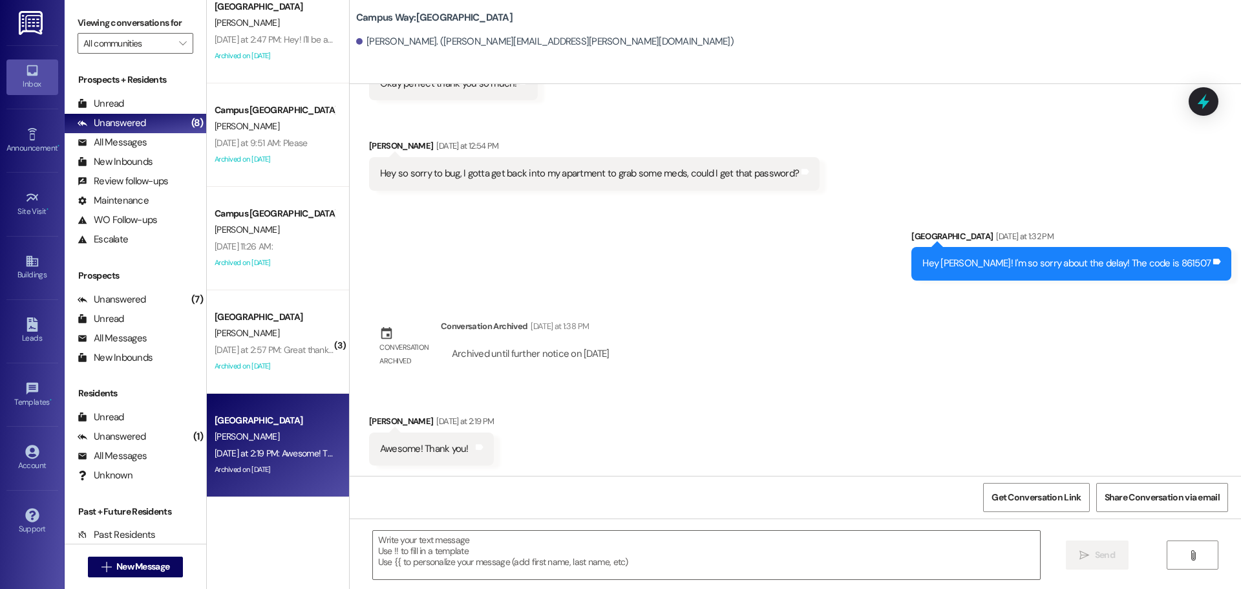
scroll to position [2741, 0]
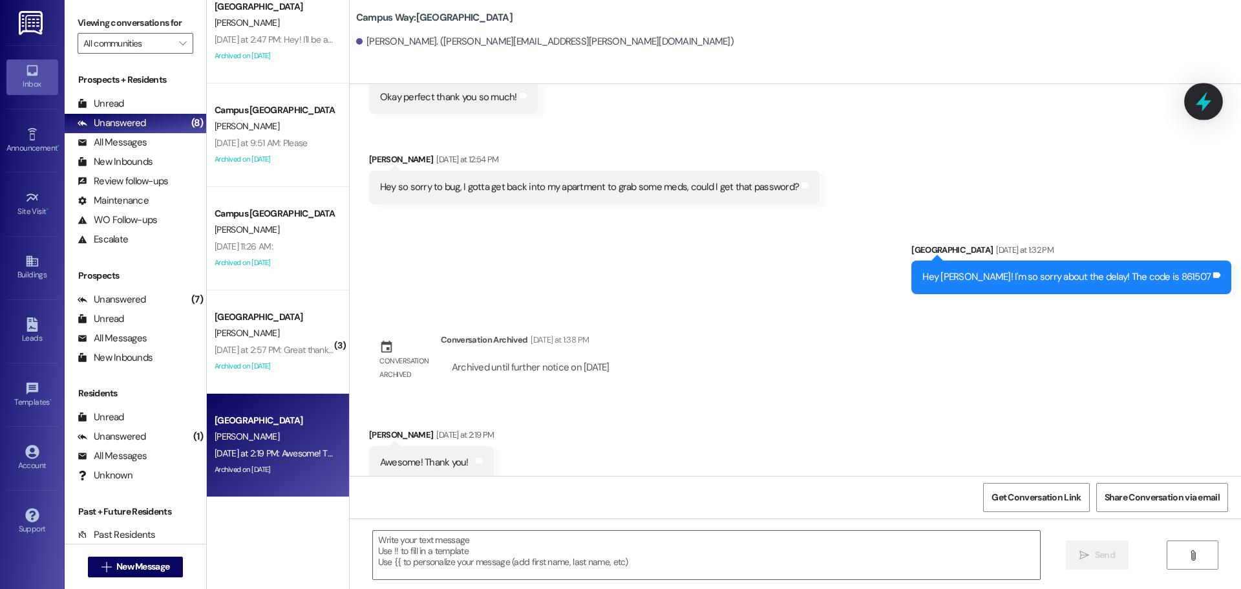
click at [1190, 104] on div at bounding box center [1203, 101] width 39 height 37
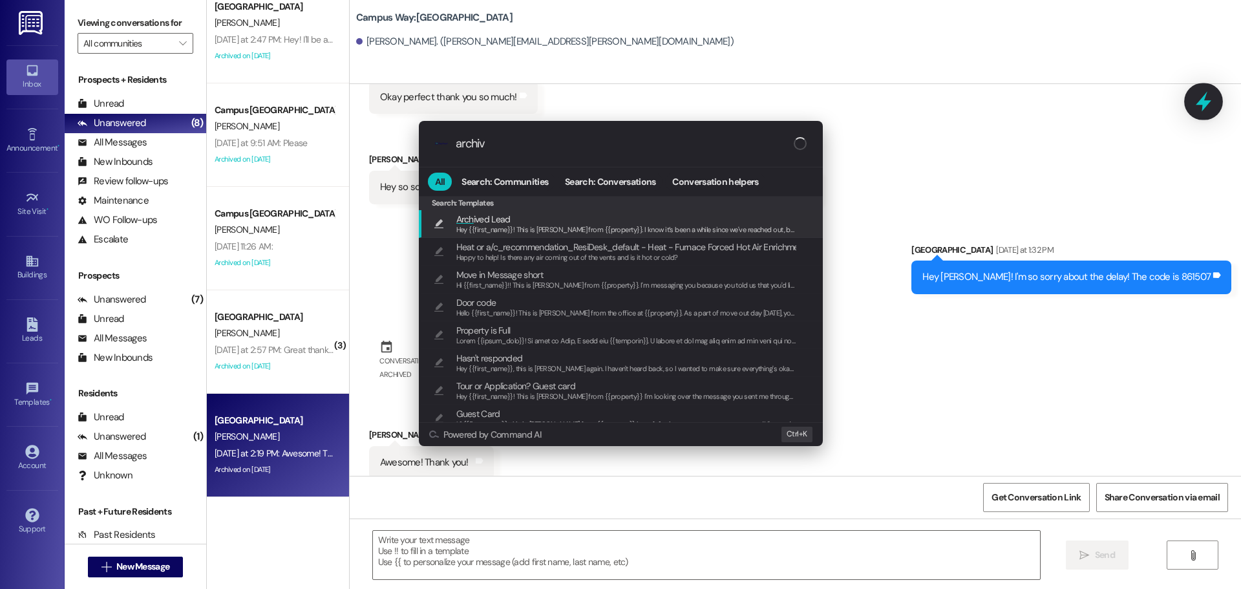
type input "archive"
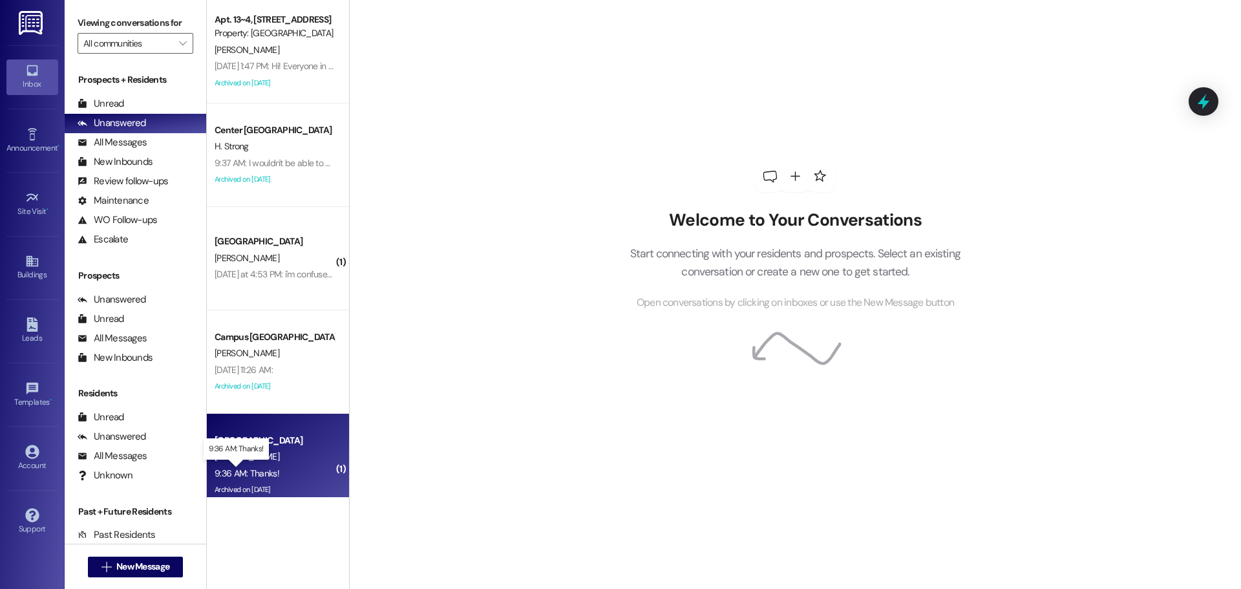
click at [236, 472] on div "9:36 AM: Thanks! 9:36 AM: Thanks!" at bounding box center [247, 473] width 65 height 12
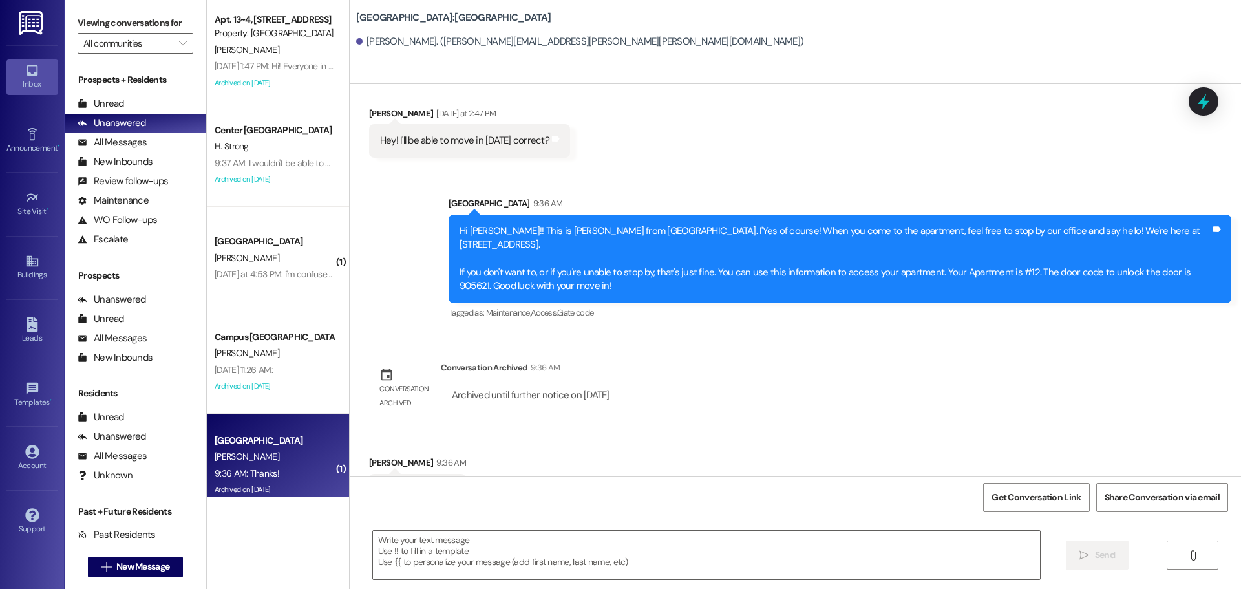
scroll to position [2729, 0]
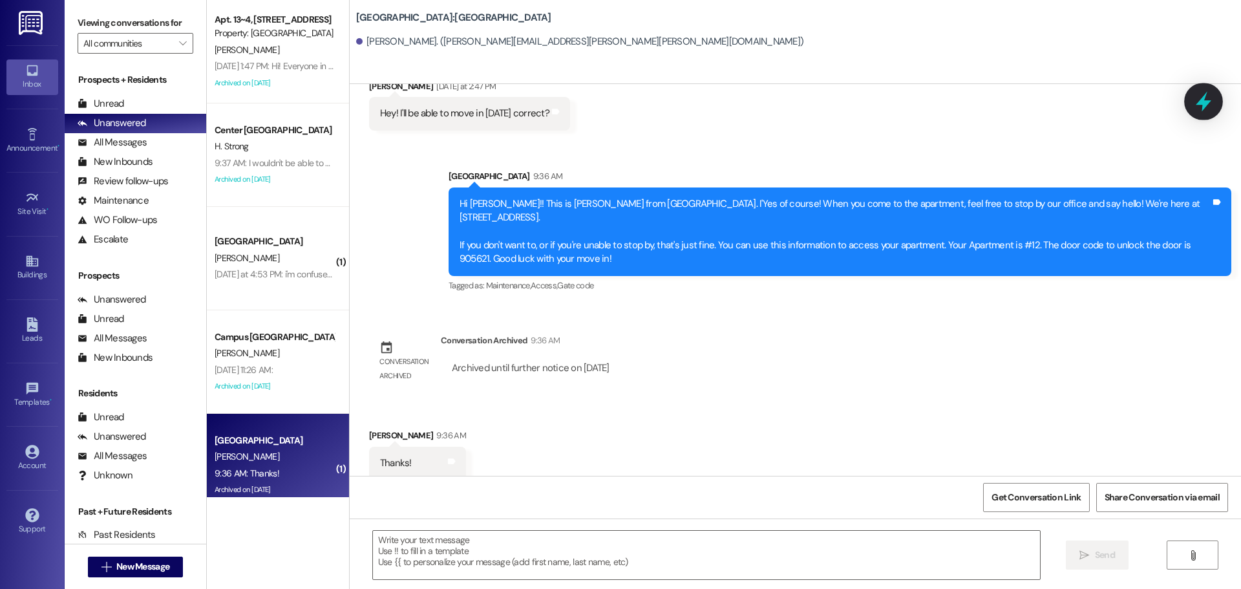
click at [1194, 105] on icon at bounding box center [1203, 101] width 22 height 22
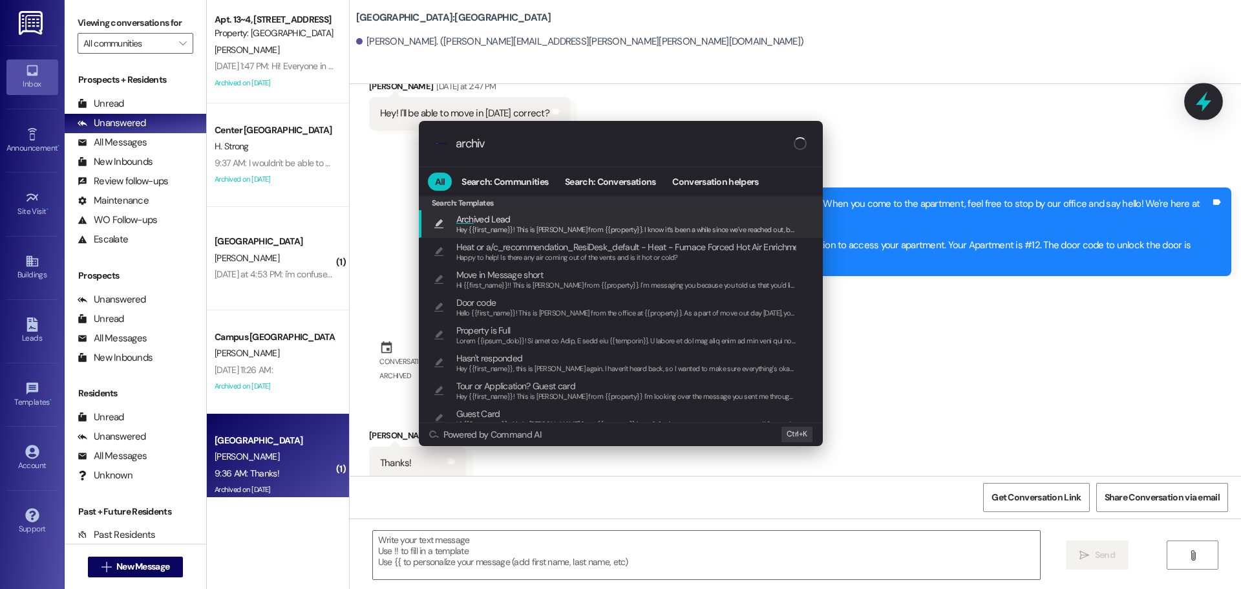
type input "archive"
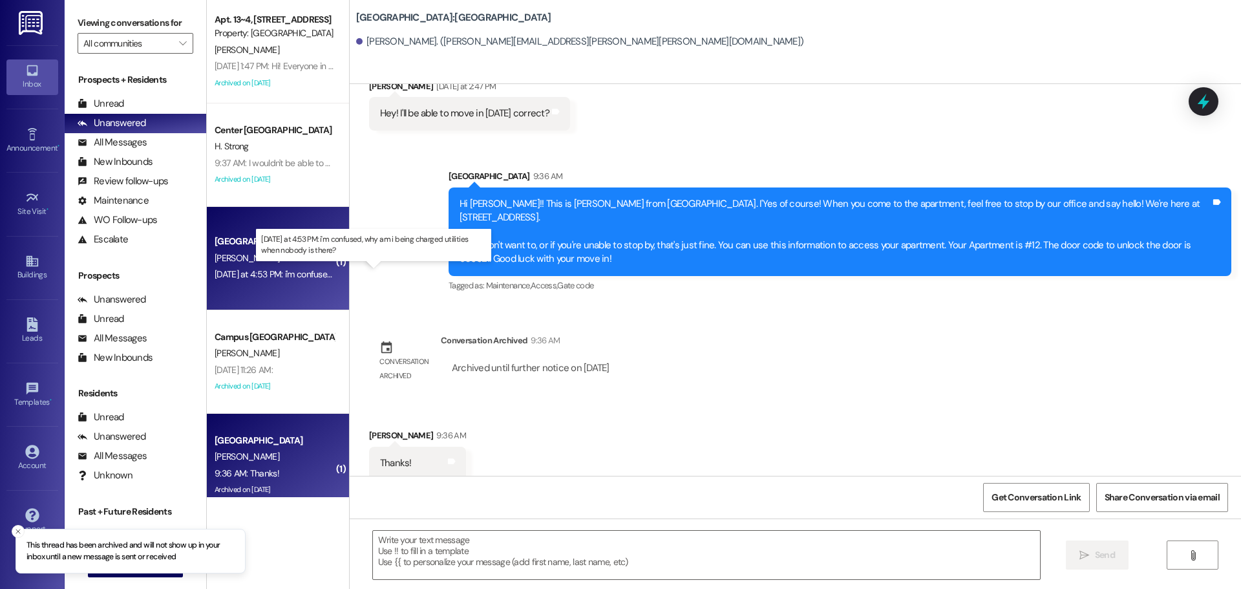
click at [302, 273] on div "[DATE] at 4:53 PM: i'm confused, why am i being charged utilities when nobody i…" at bounding box center [379, 274] width 328 height 12
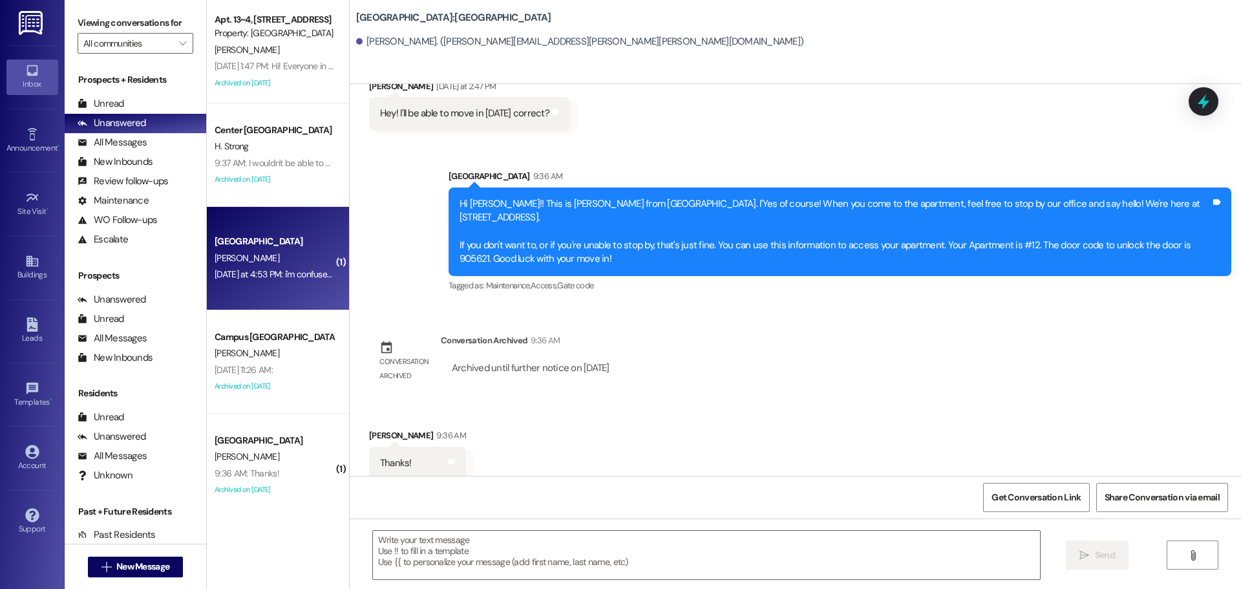
scroll to position [746, 0]
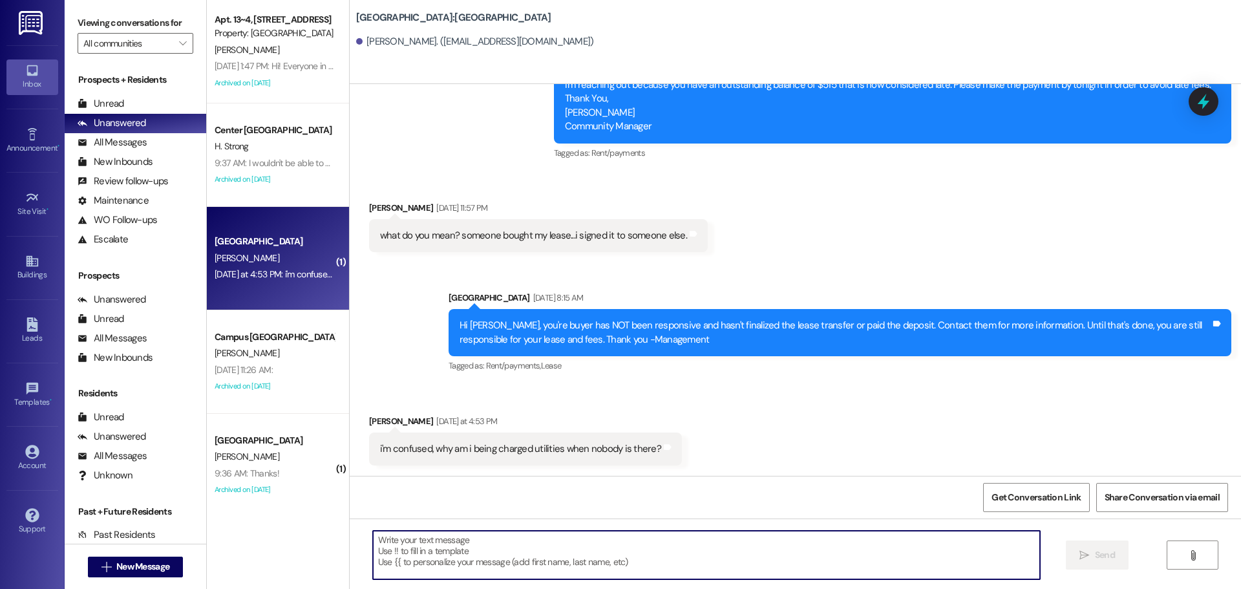
click at [537, 568] on textarea at bounding box center [706, 554] width 667 height 48
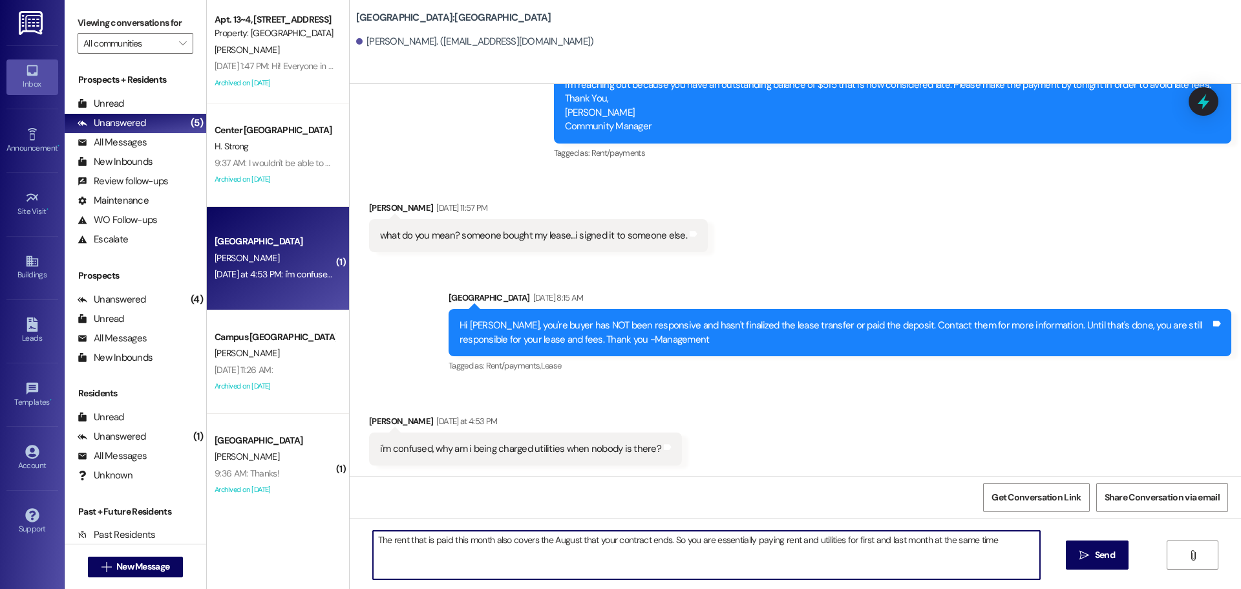
type textarea "The rent that is paid this month also covers the August that your contract ends…"
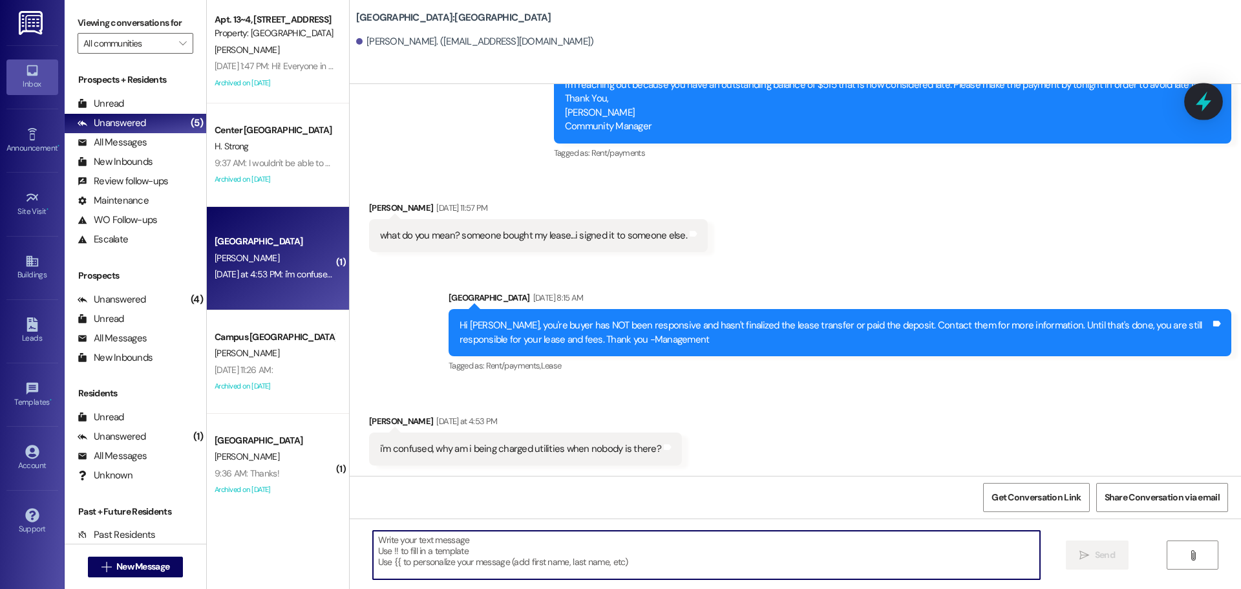
click at [1207, 102] on icon at bounding box center [1203, 102] width 16 height 20
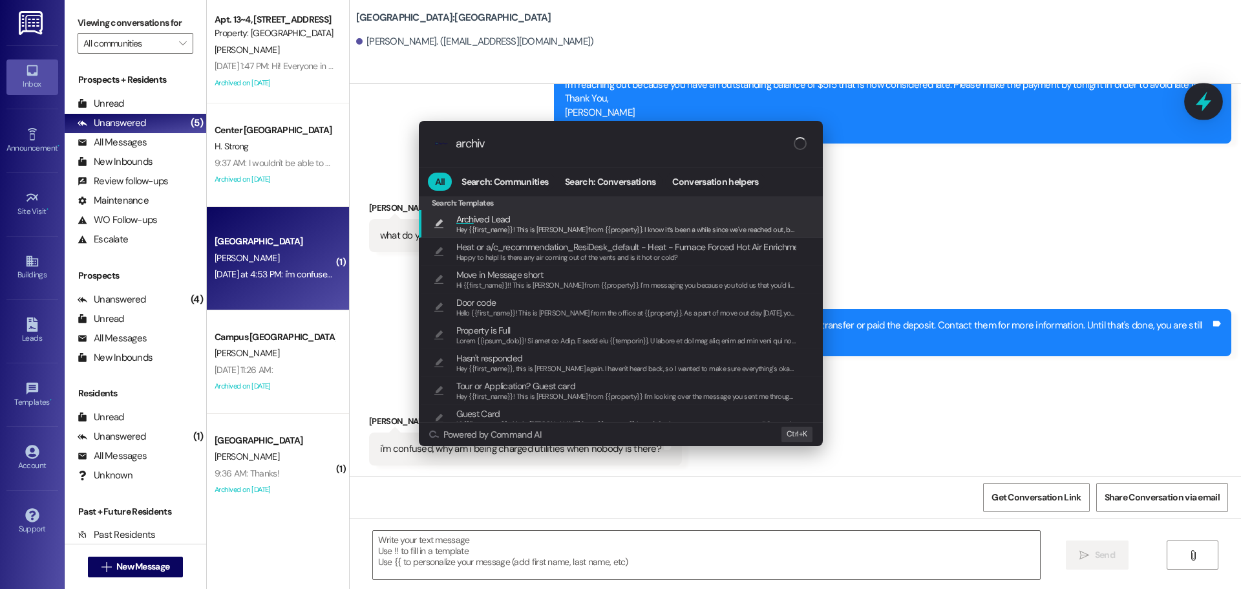
type input "archive"
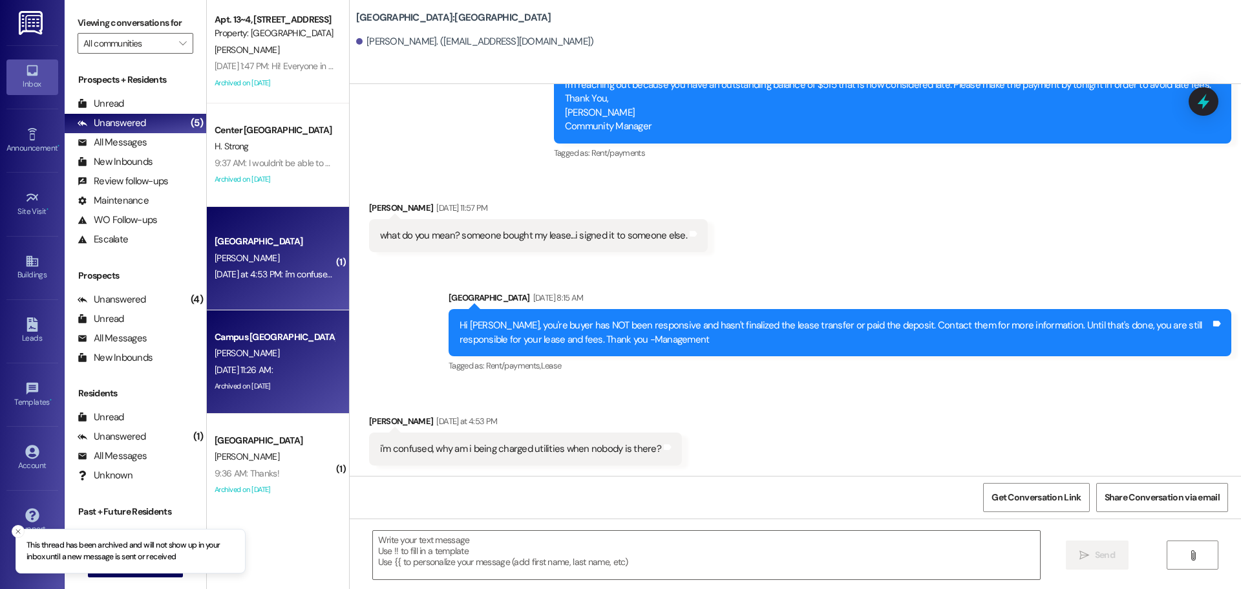
click at [237, 379] on div "Archived on [DATE]" at bounding box center [274, 386] width 122 height 16
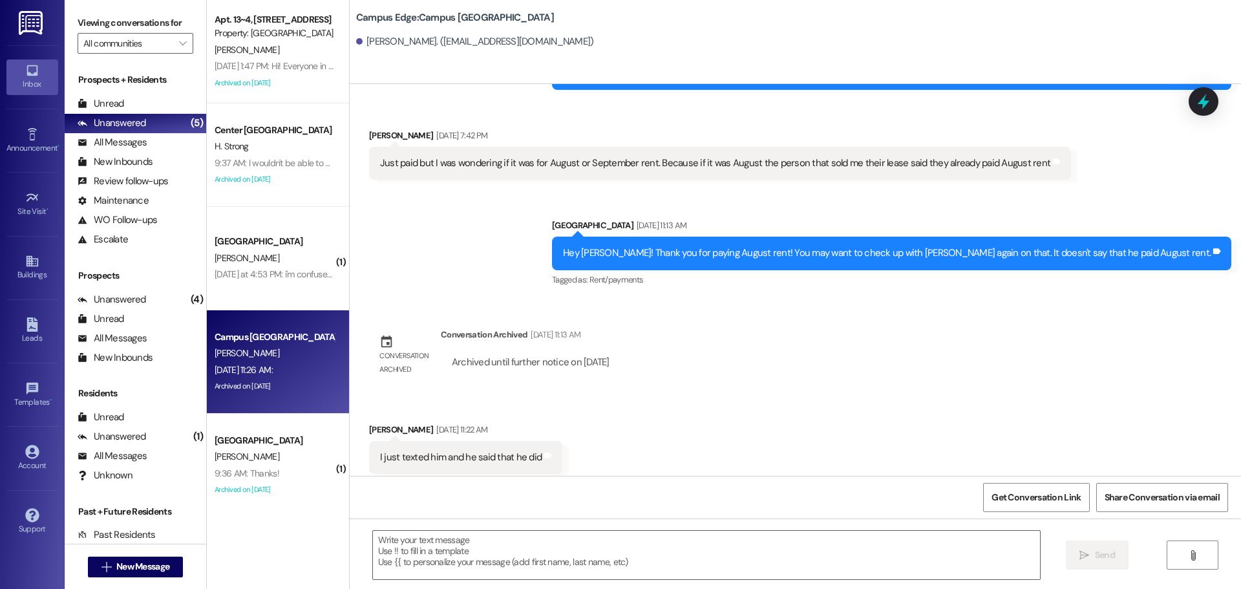
scroll to position [2121, 0]
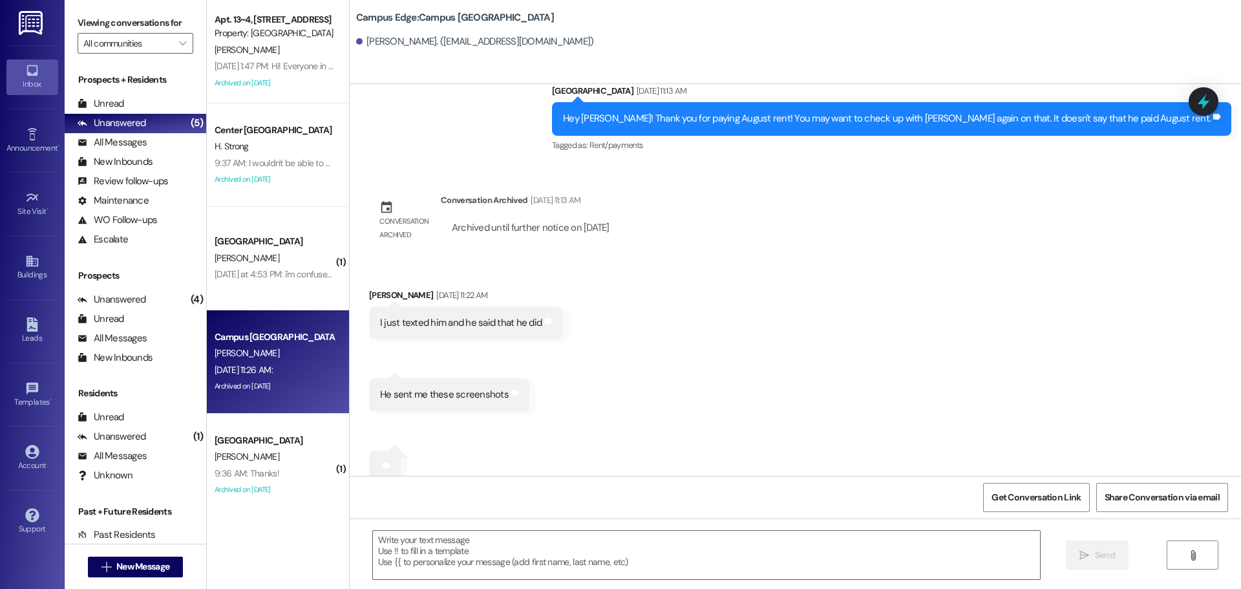
click at [384, 450] on div "Tags and notes" at bounding box center [385, 464] width 32 height 29
click at [383, 462] on icon at bounding box center [387, 465] width 8 height 6
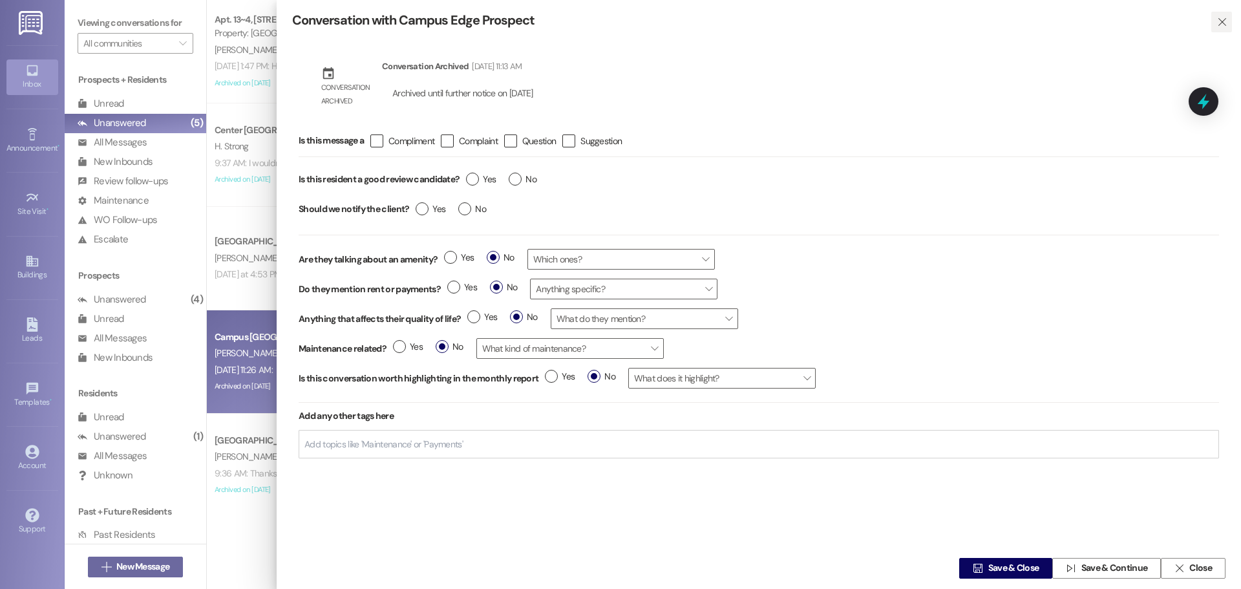
click at [1226, 23] on button "" at bounding box center [1221, 22] width 21 height 21
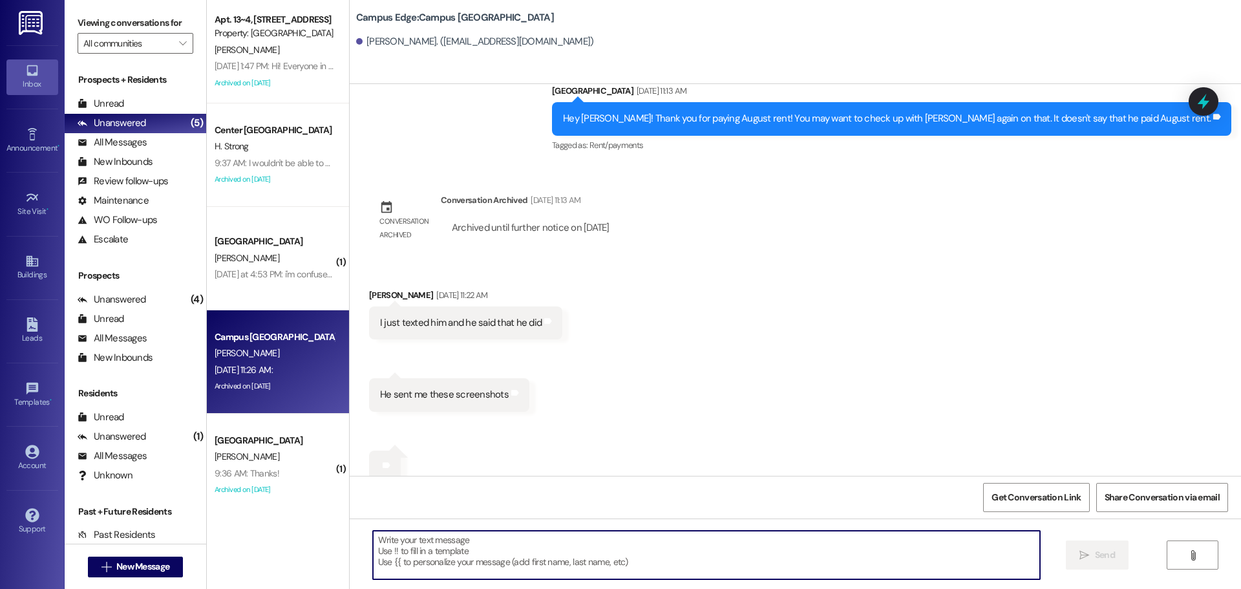
click at [545, 565] on textarea at bounding box center [706, 554] width 667 height 48
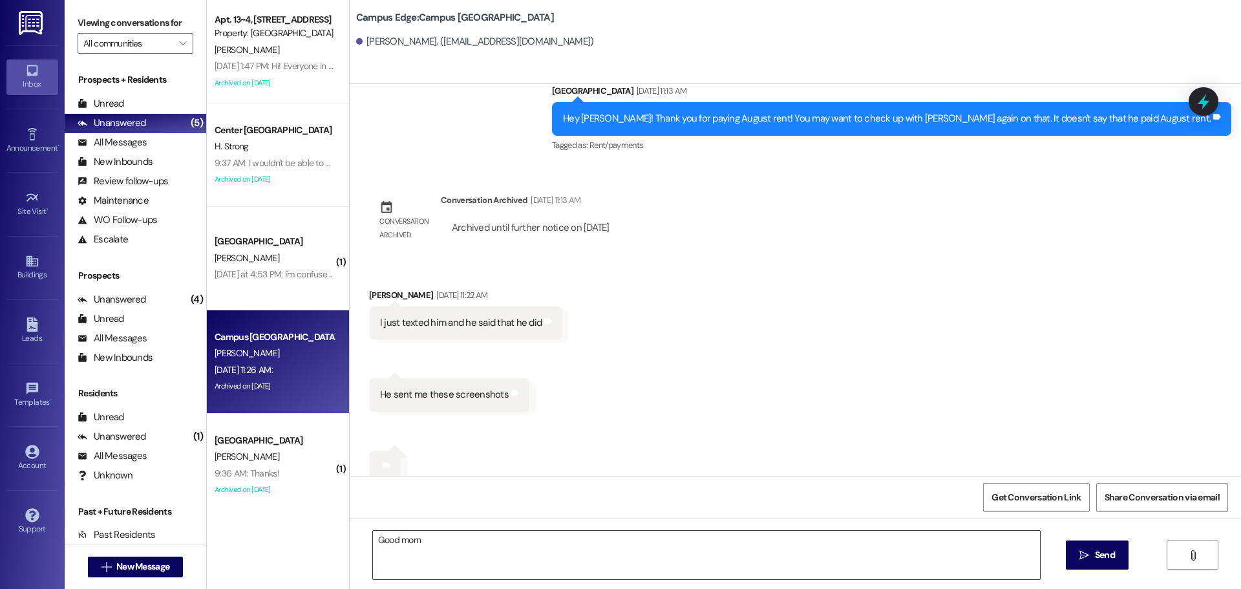
click at [429, 534] on textarea "Good morn" at bounding box center [706, 554] width 667 height 48
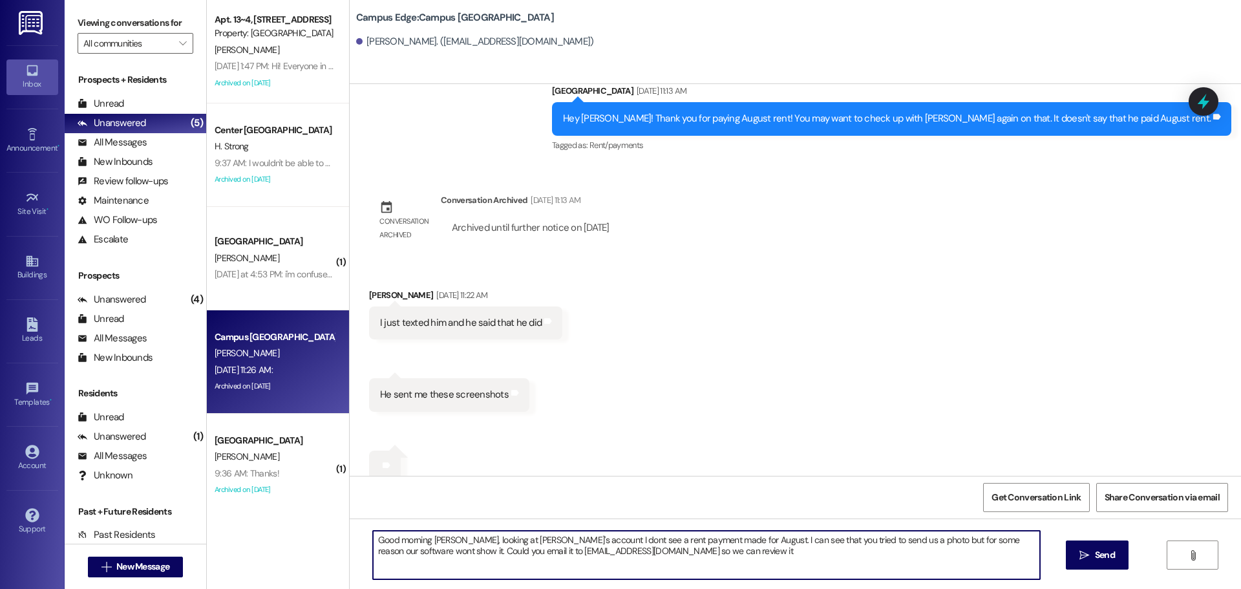
type textarea "Good morning [PERSON_NAME], looking at [PERSON_NAME]'s account I dont see a ren…"
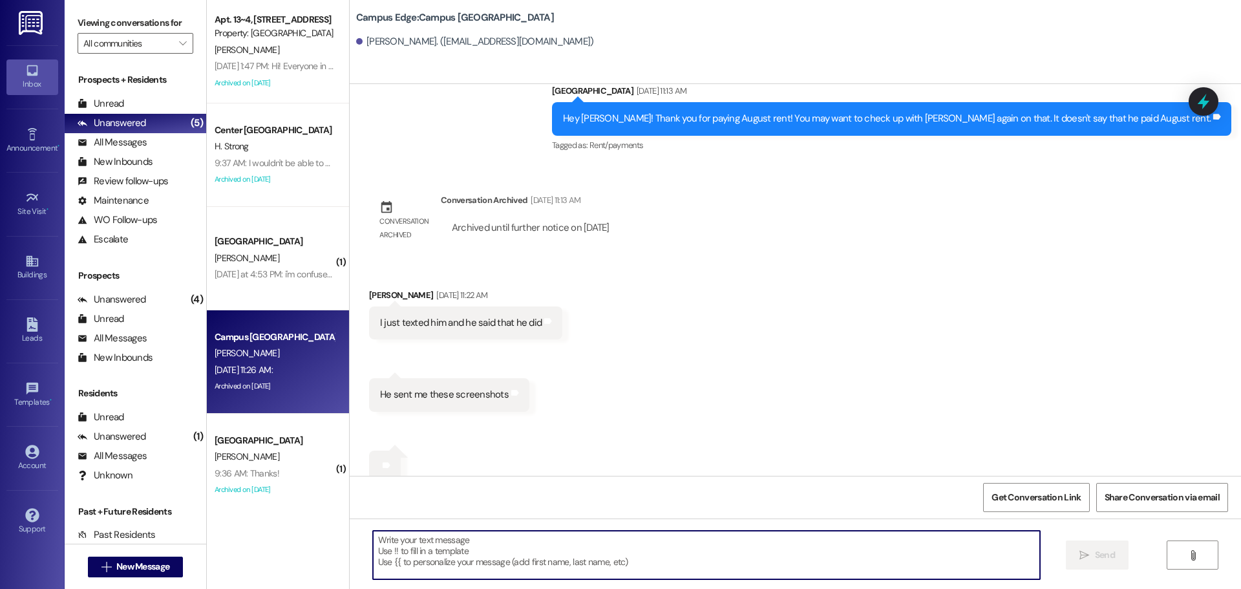
scroll to position [2121, 0]
click at [1211, 96] on icon at bounding box center [1203, 101] width 22 height 22
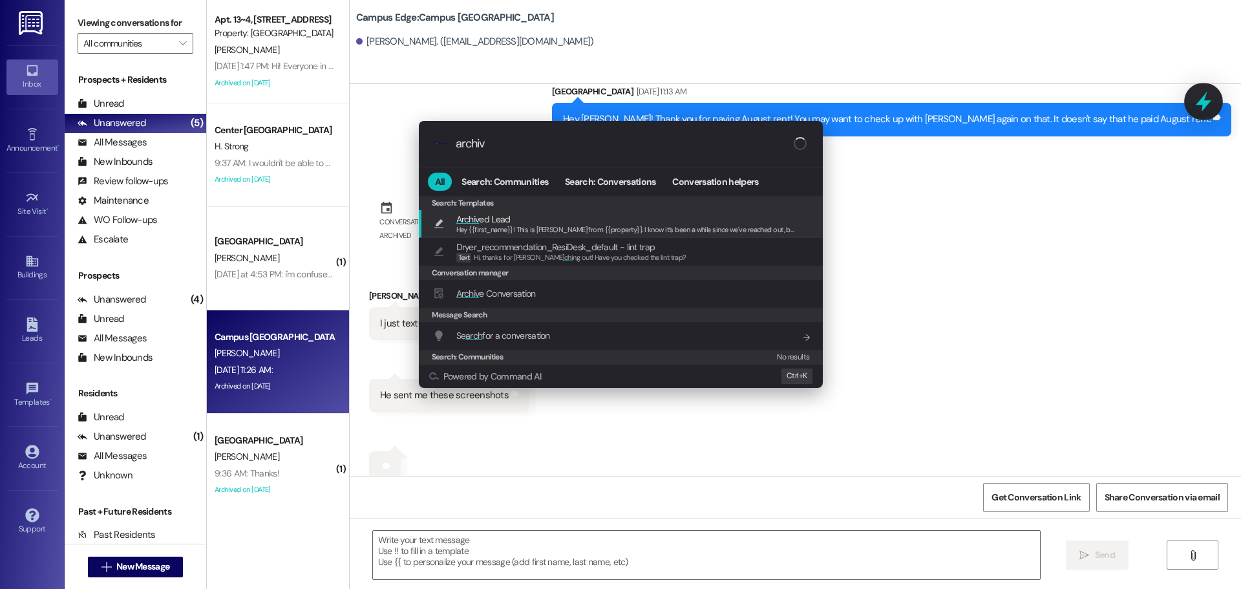
type input "archive"
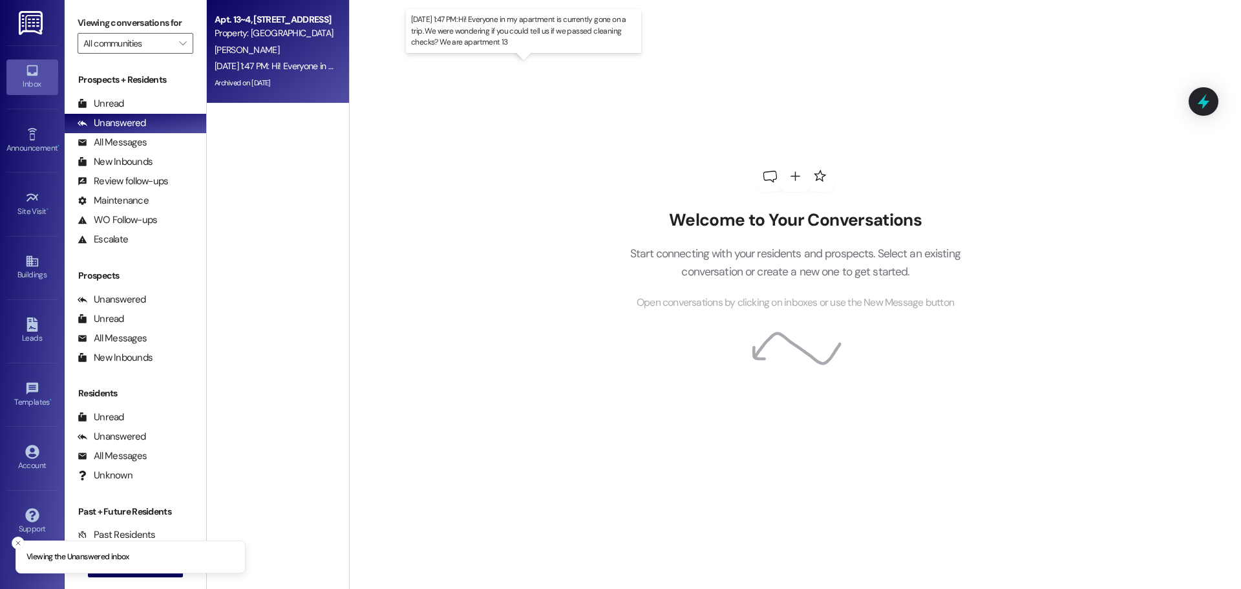
click at [291, 64] on div "Aug 18, 2025 at 1:47 PM: Hi! Everyone in my apartment is currently gone on a tr…" at bounding box center [520, 66] width 610 height 12
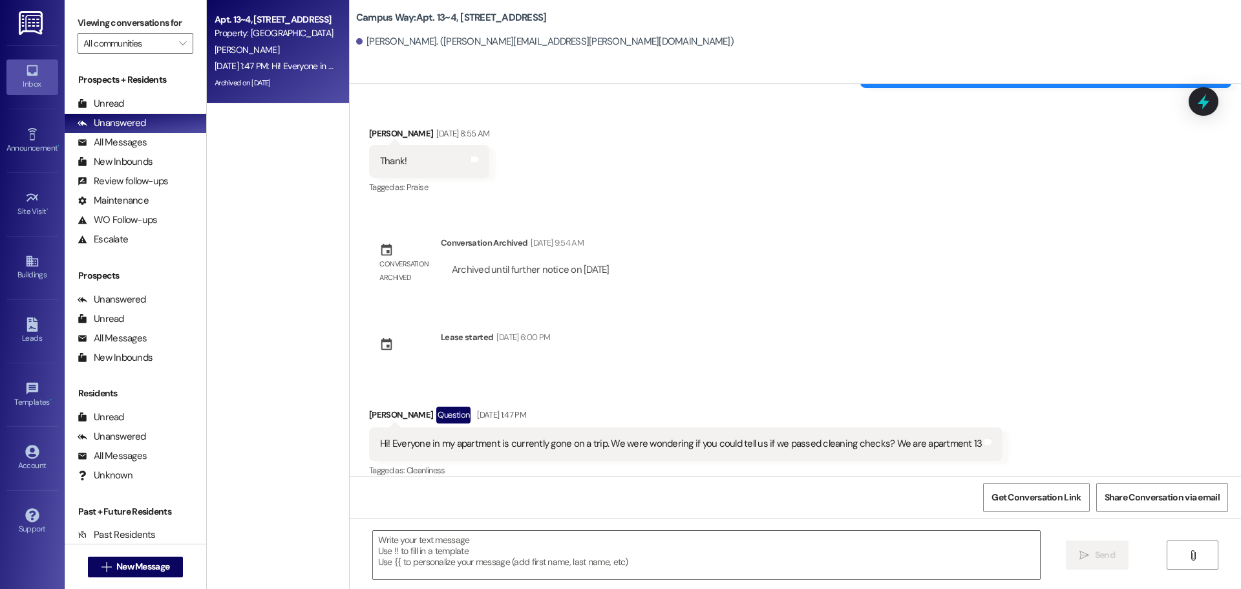
scroll to position [2642, 0]
click at [117, 103] on div "Unread" at bounding box center [101, 104] width 47 height 14
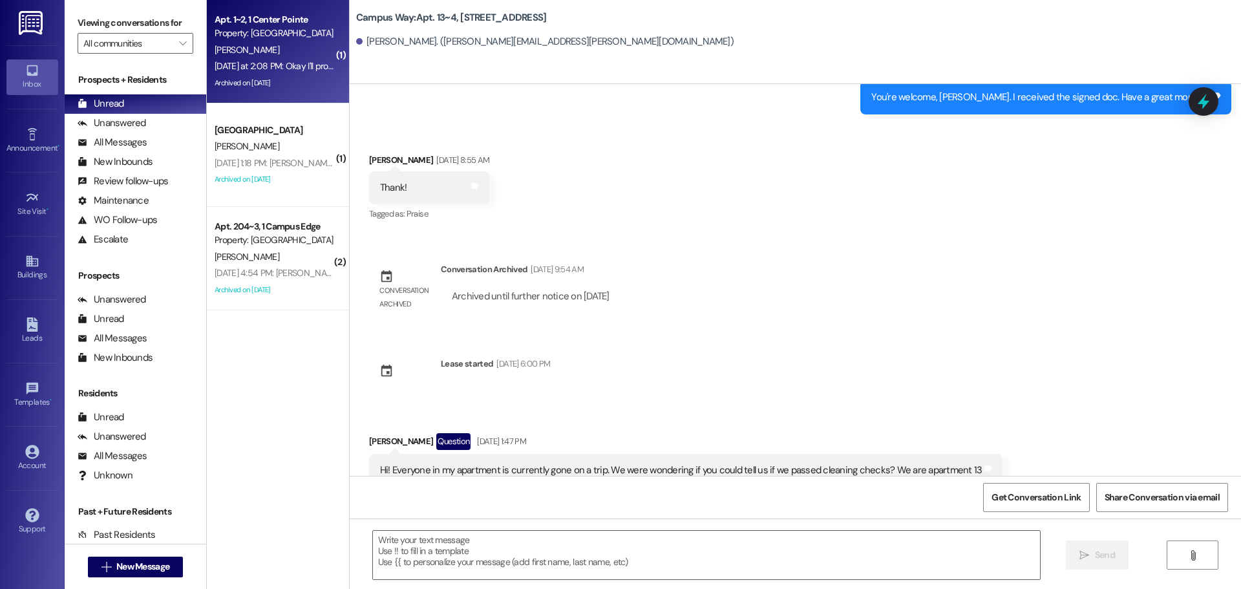
scroll to position [2641, 0]
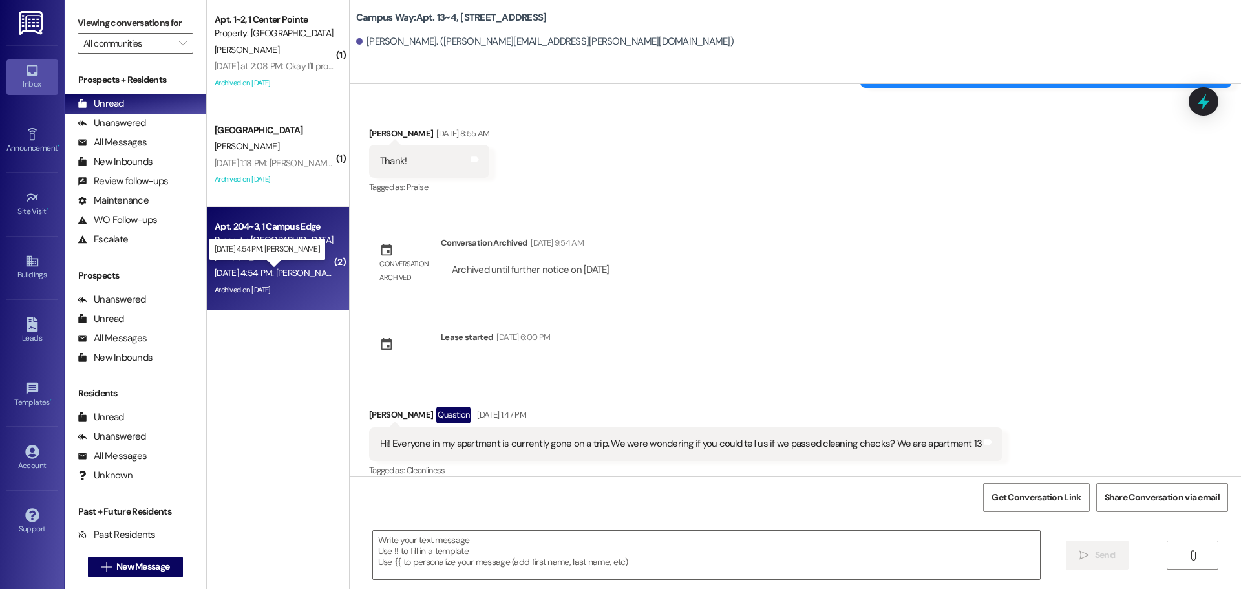
click at [266, 269] on div "Aug 14, 2025 at 4:54 PM: Margo harris Aug 14, 2025 at 4:54 PM: Margo harris" at bounding box center [278, 273] width 126 height 12
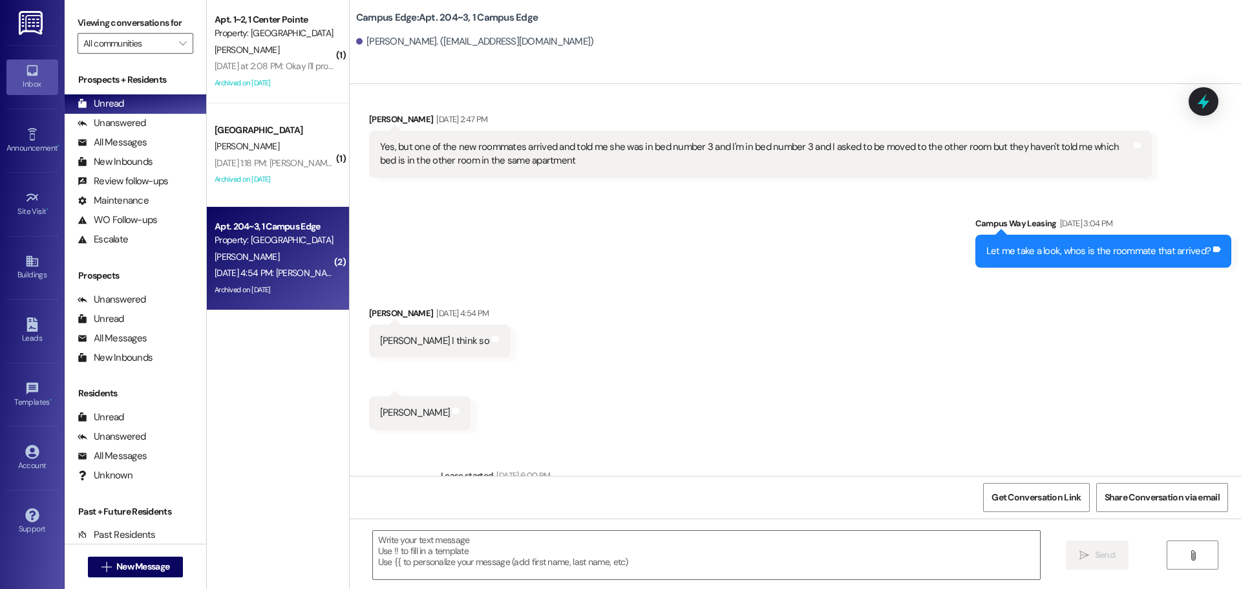
scroll to position [1637, 0]
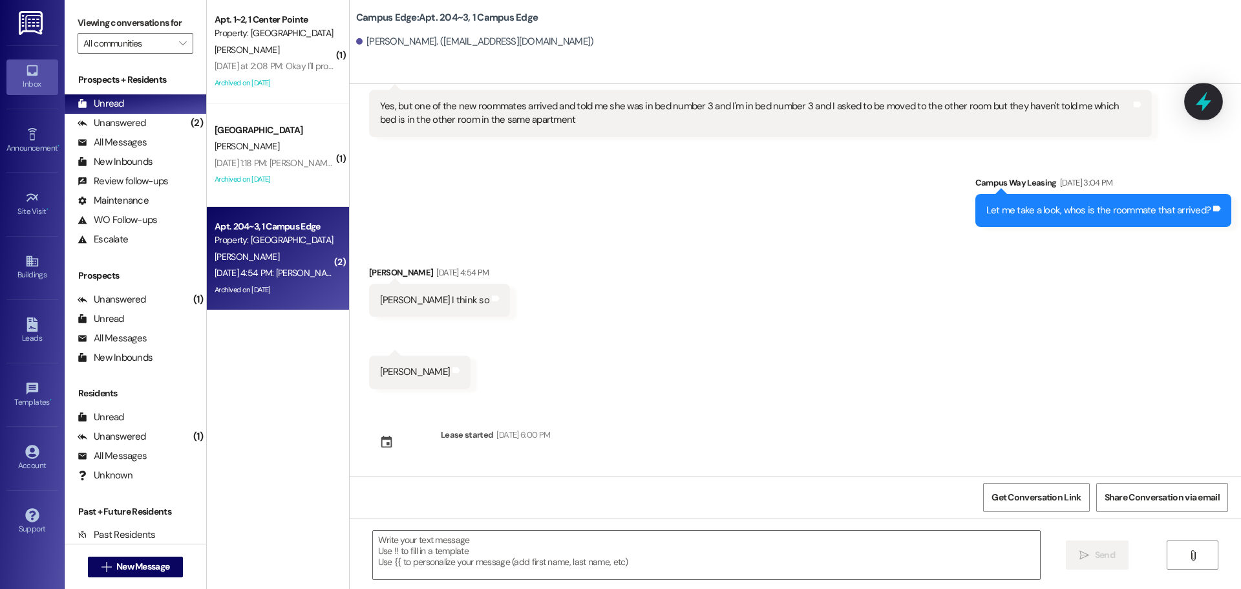
click at [1212, 105] on icon at bounding box center [1203, 101] width 22 height 22
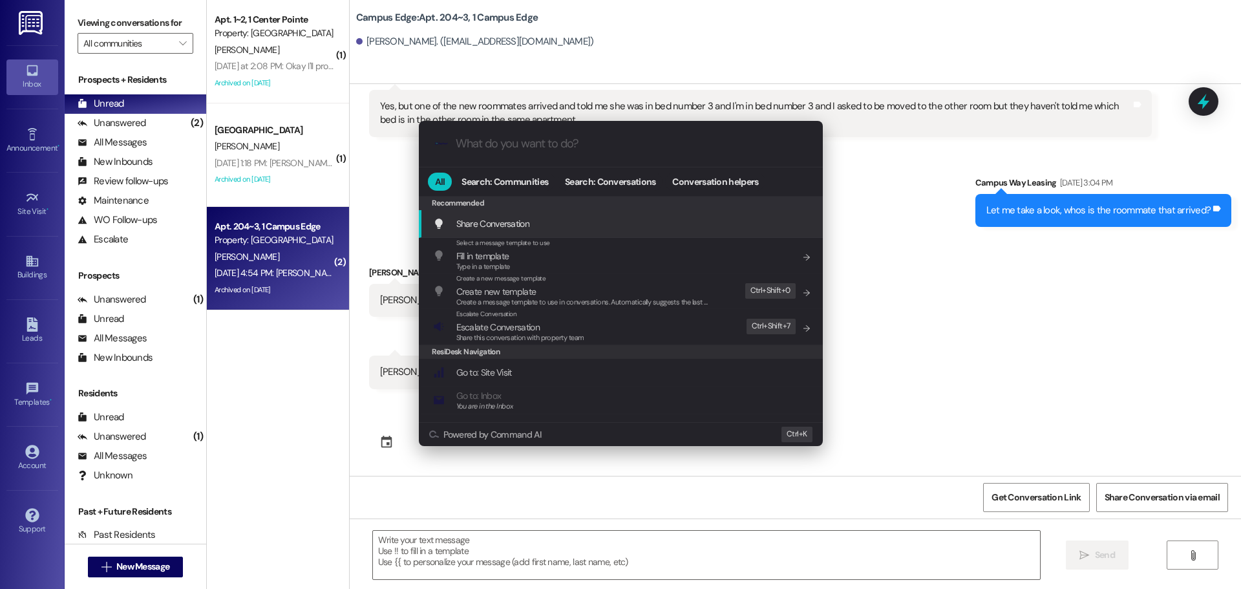
click at [545, 137] on input "What do you want to do?" at bounding box center [631, 144] width 351 height 14
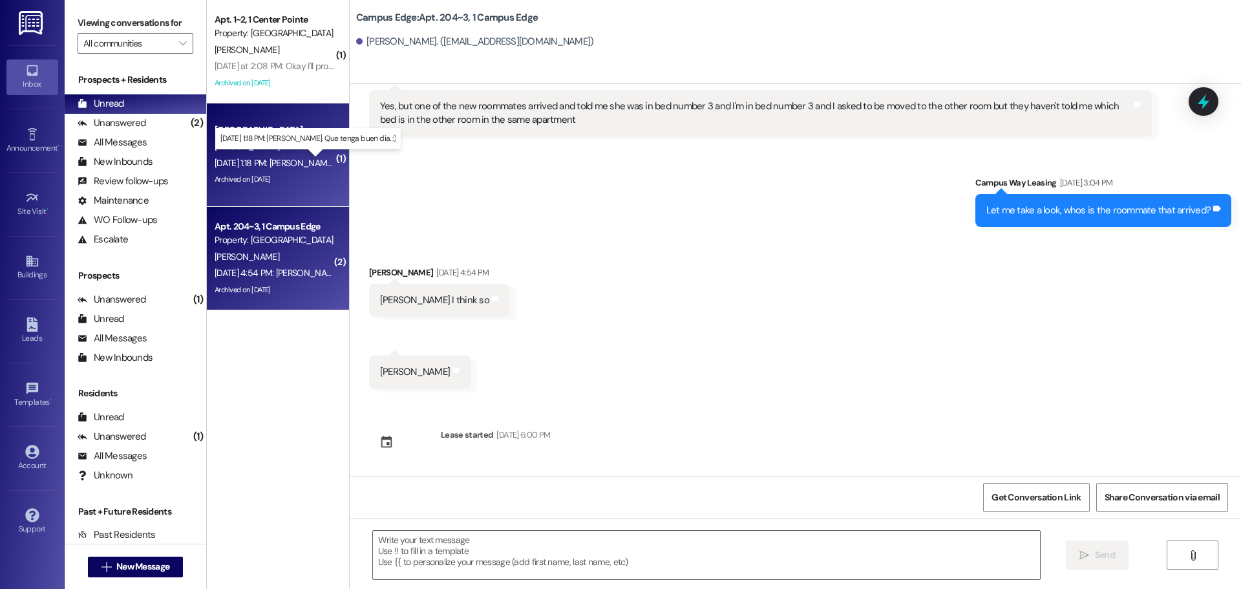
click at [304, 162] on div "Aug 18, 2025 at 1:18 PM: Gracias, Erick. Que tenga buen dia. :) Aug 18, 2025 at…" at bounding box center [318, 163] width 206 height 12
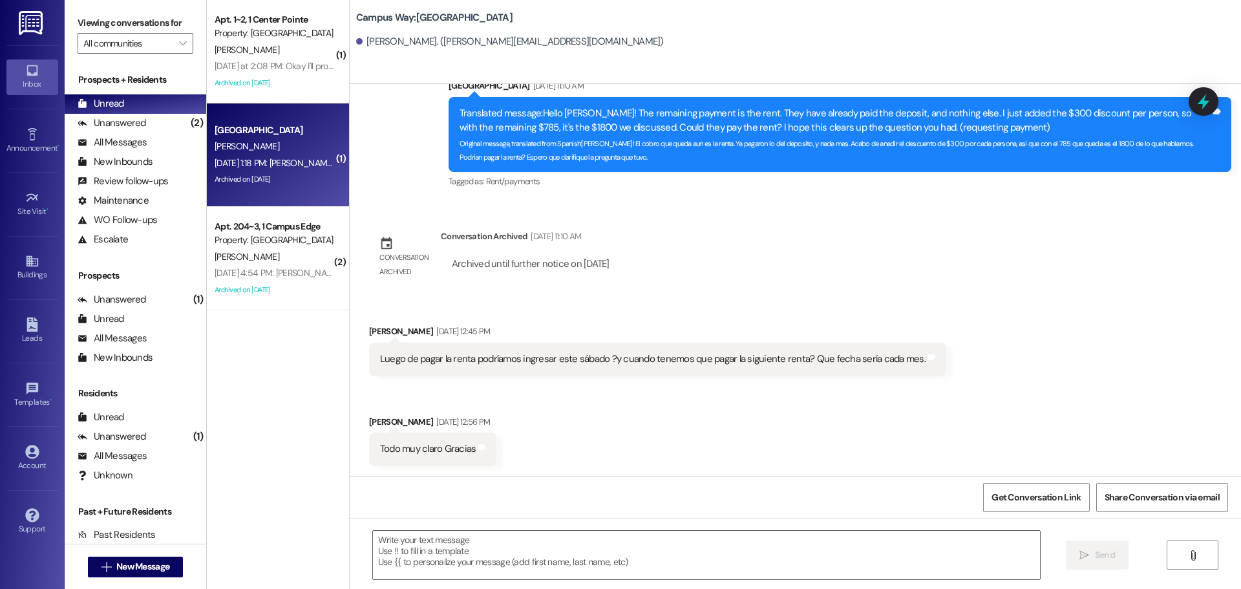
scroll to position [1426, 0]
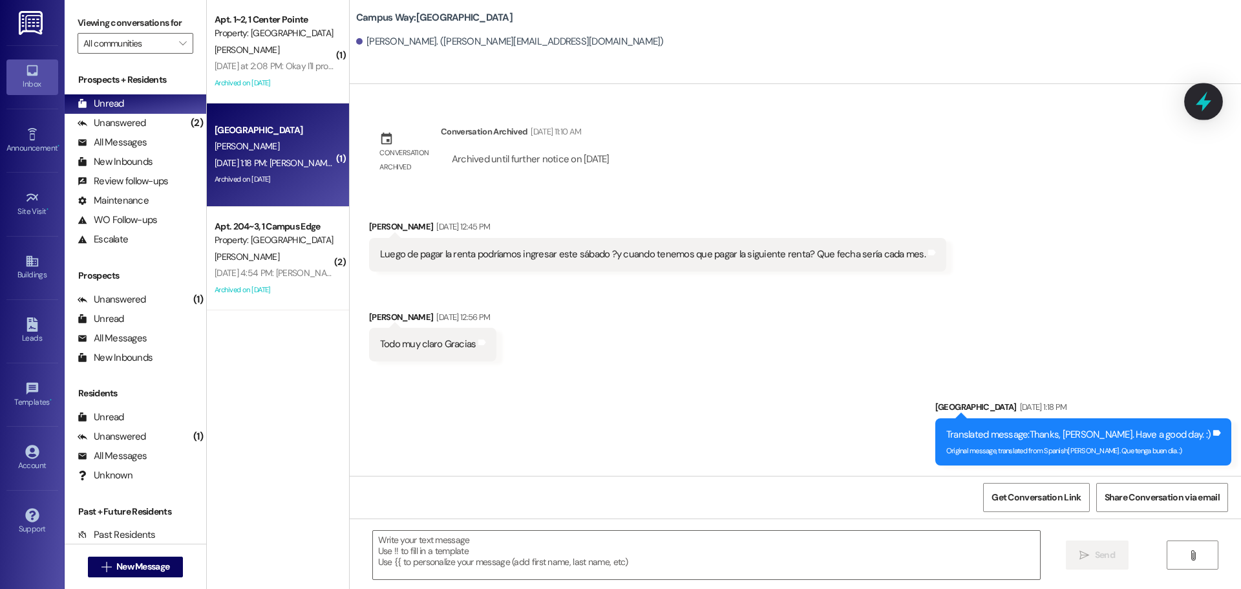
click at [1191, 96] on div at bounding box center [1203, 101] width 39 height 37
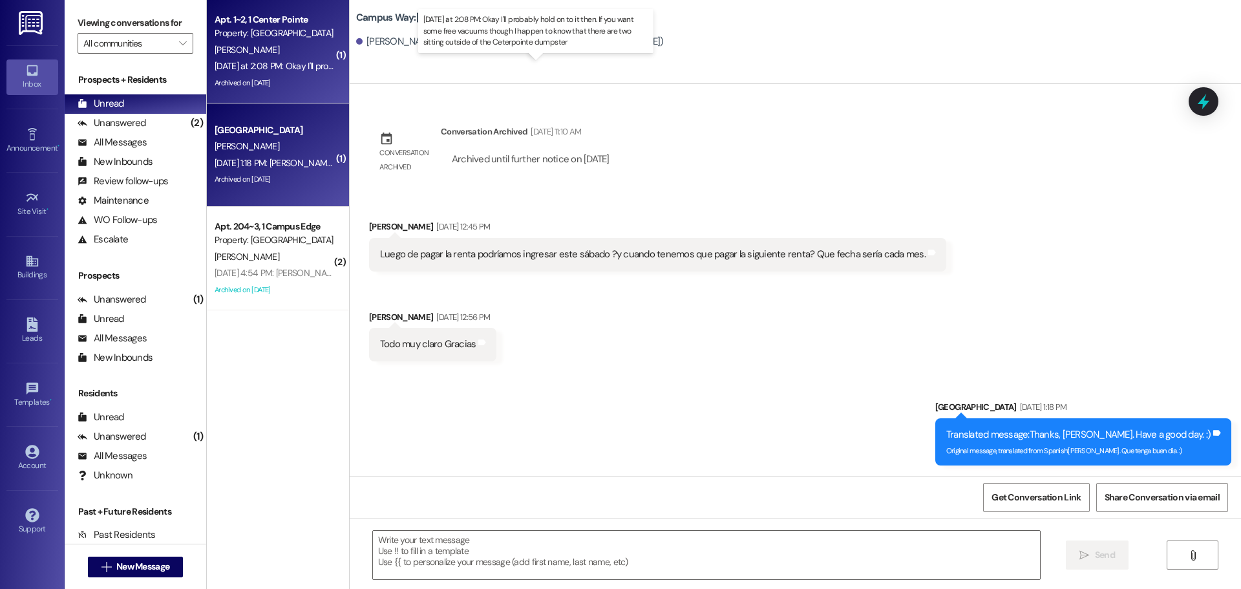
click at [295, 63] on div "Yesterday at 2:08 PM: Okay I'll probably hold on to it then. If you want some f…" at bounding box center [540, 66] width 651 height 12
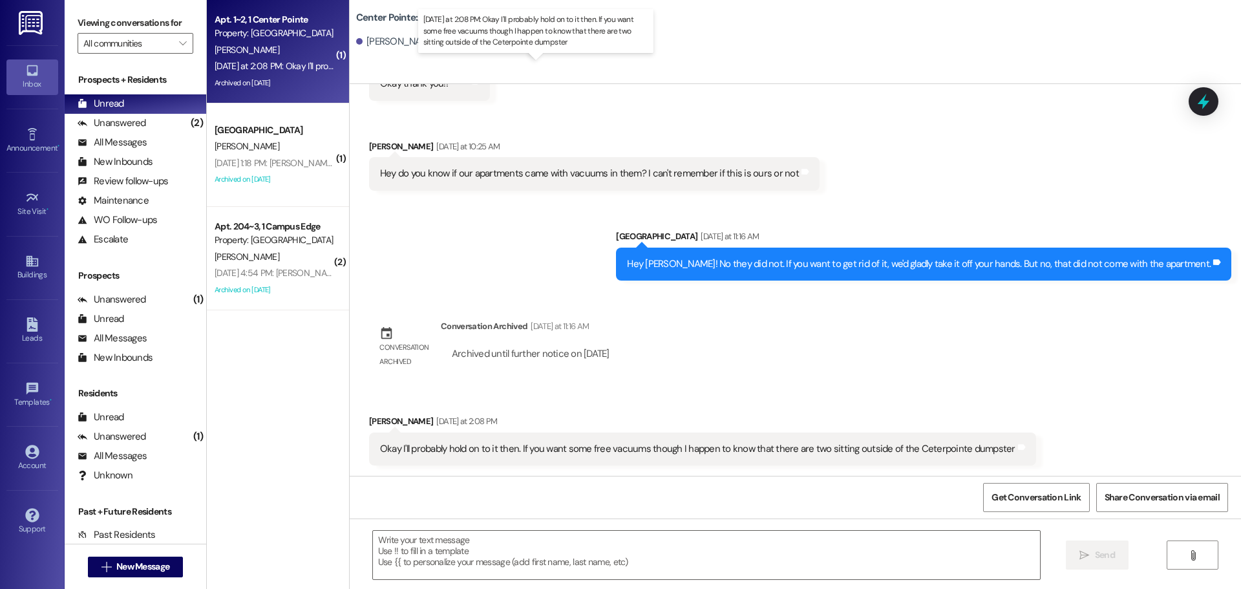
scroll to position [454, 0]
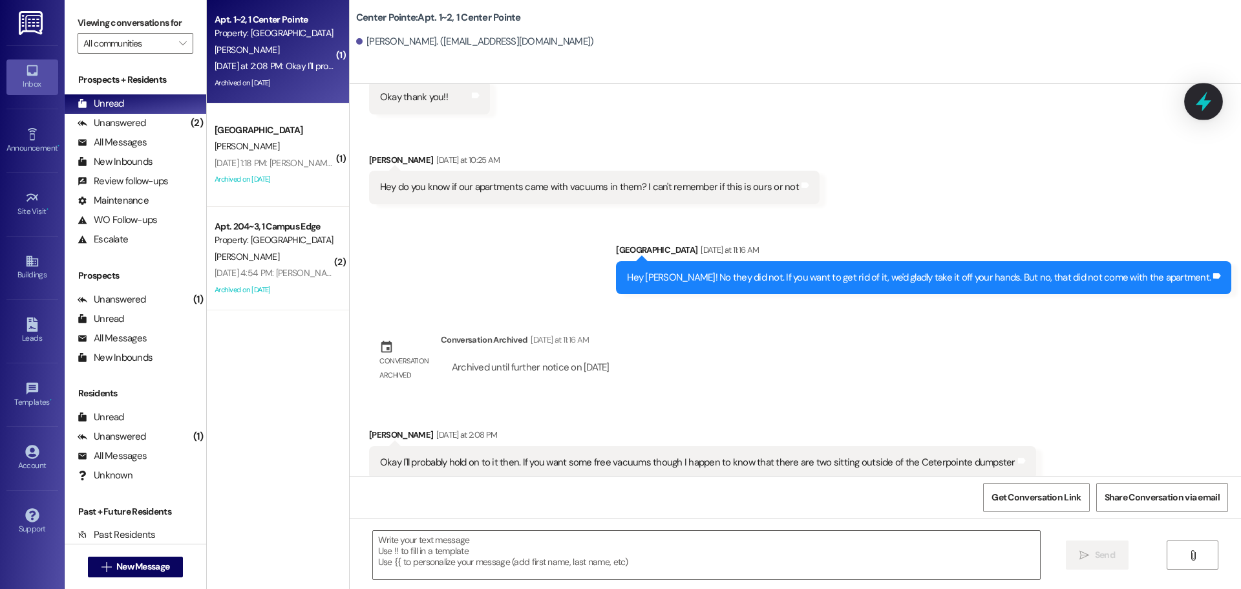
click at [1211, 93] on icon at bounding box center [1203, 101] width 22 height 22
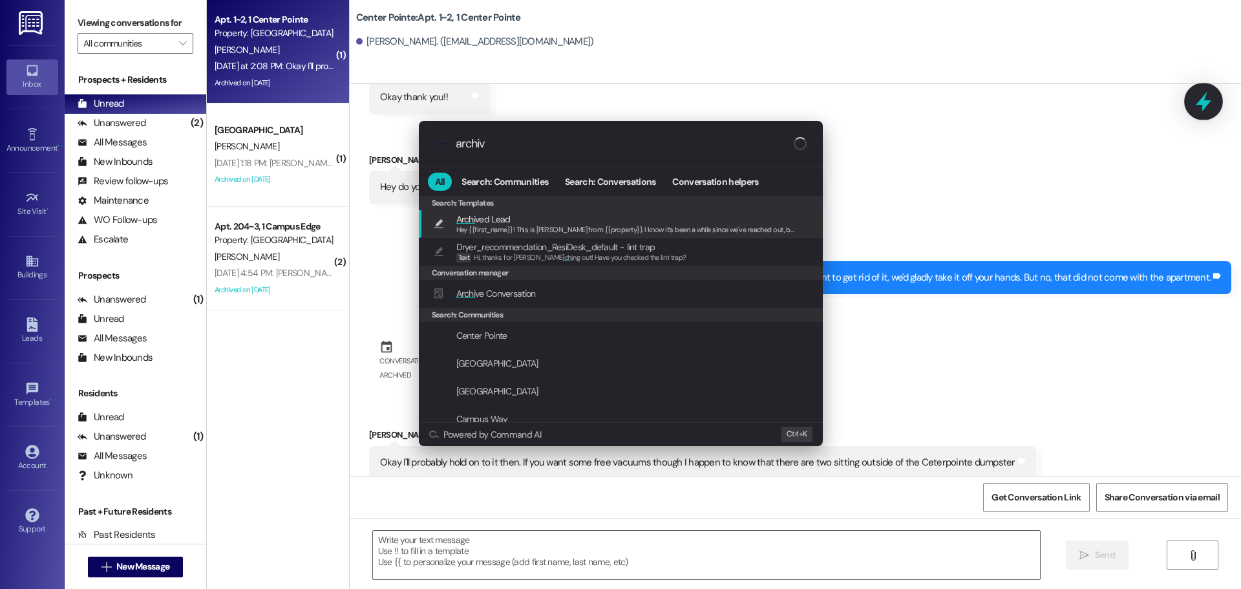
type input "archive"
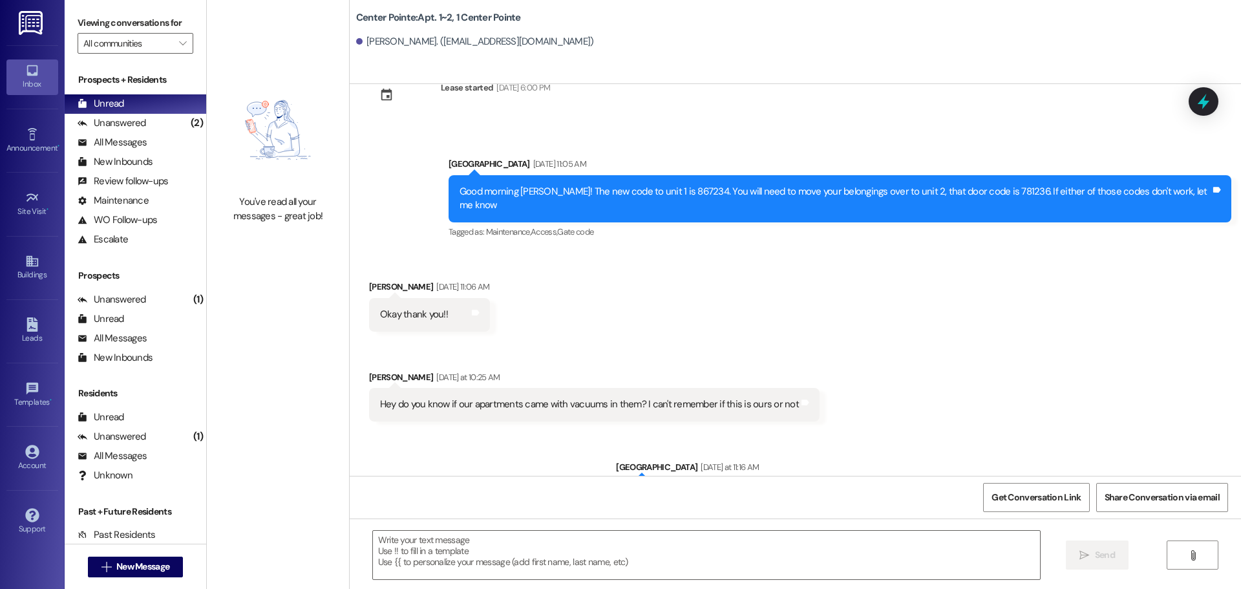
scroll to position [358, 0]
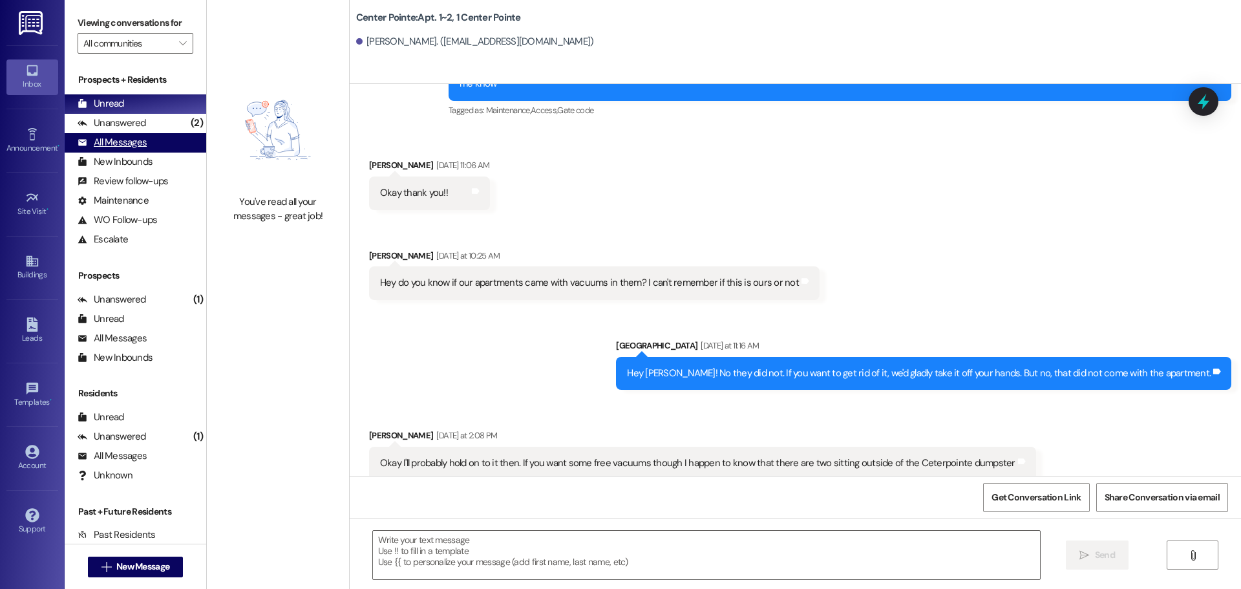
click at [140, 136] on div "All Messages" at bounding box center [112, 143] width 69 height 14
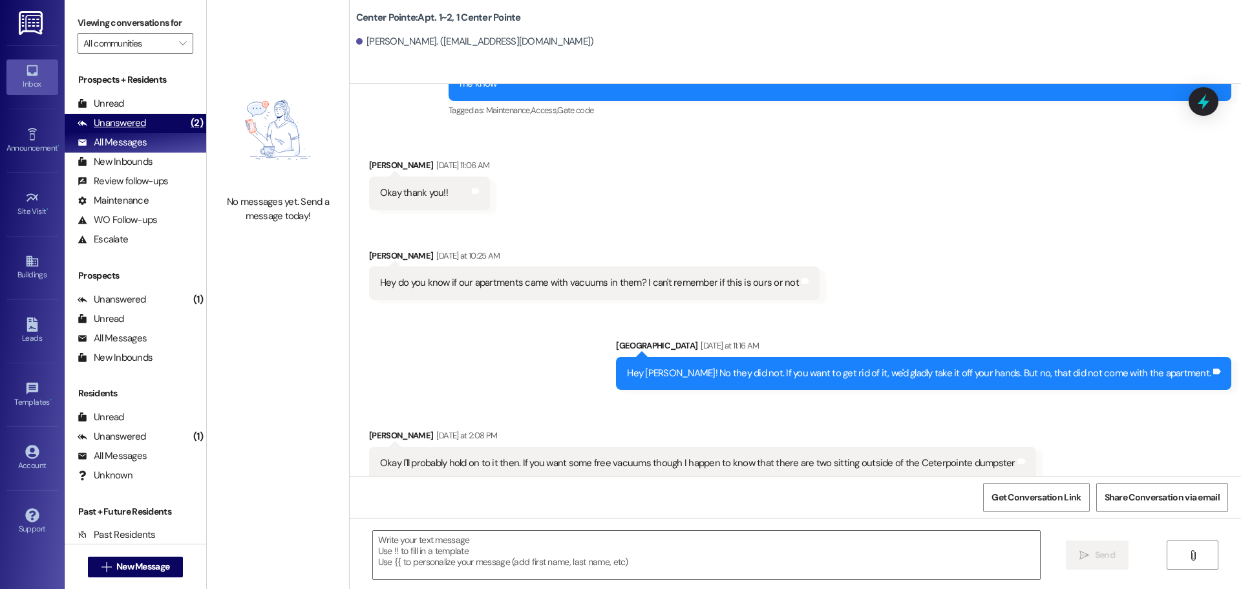
click at [143, 124] on div "Unanswered" at bounding box center [112, 123] width 68 height 14
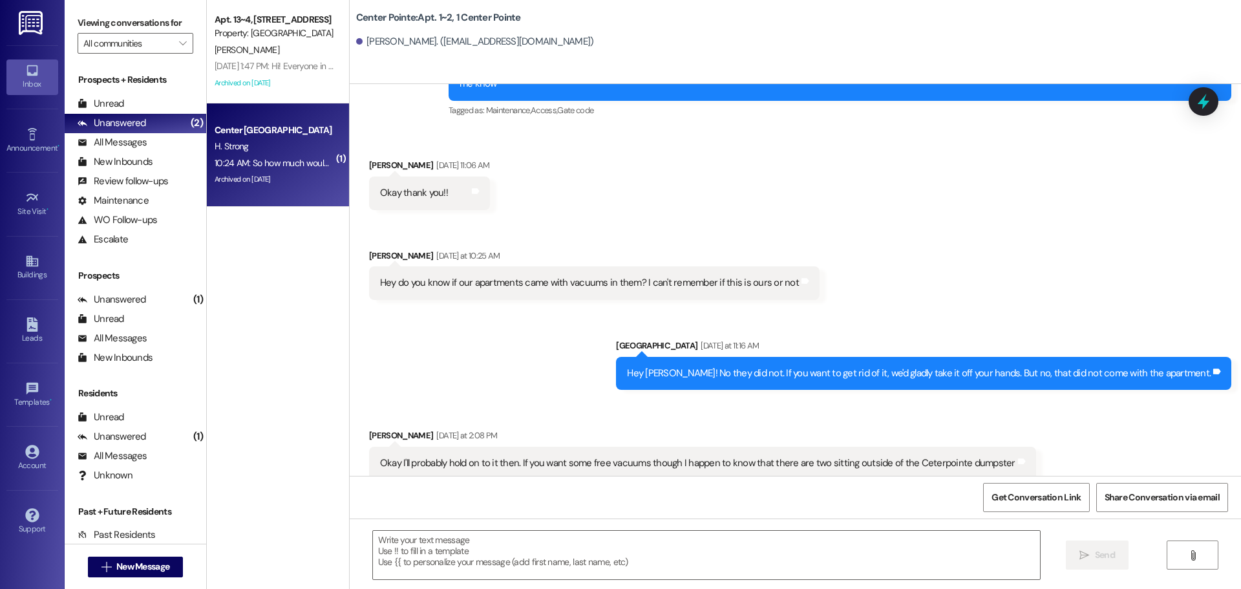
click at [270, 169] on div "10:24 AM: So how much would that be per person? 10:24 AM: So how much would tha…" at bounding box center [274, 163] width 122 height 16
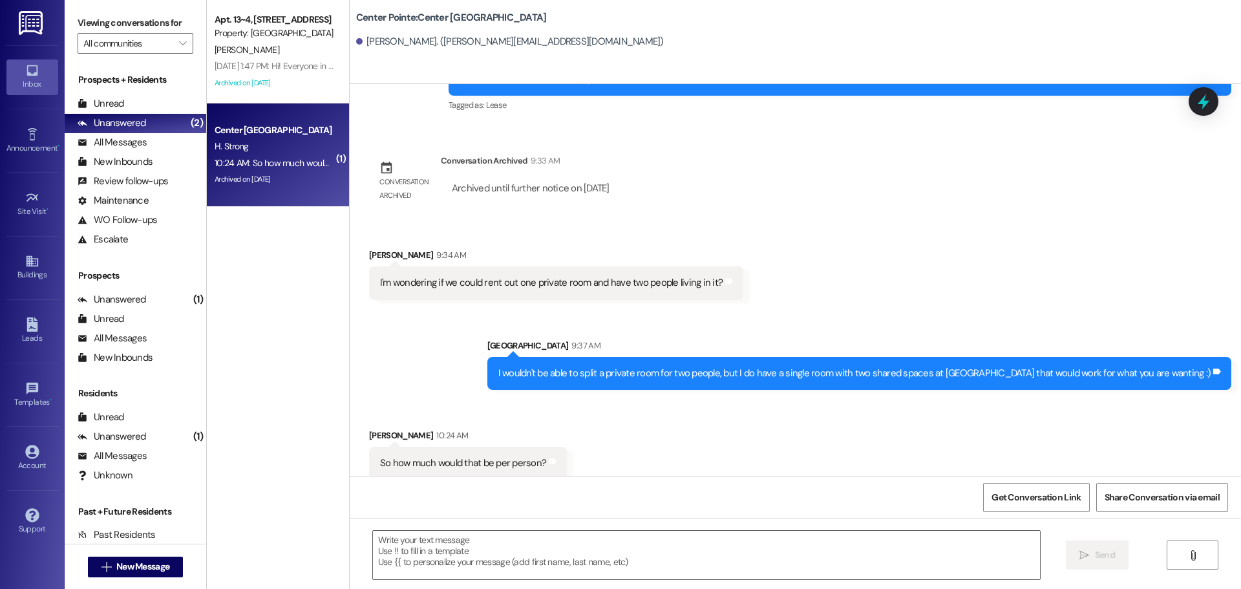
scroll to position [1089, 0]
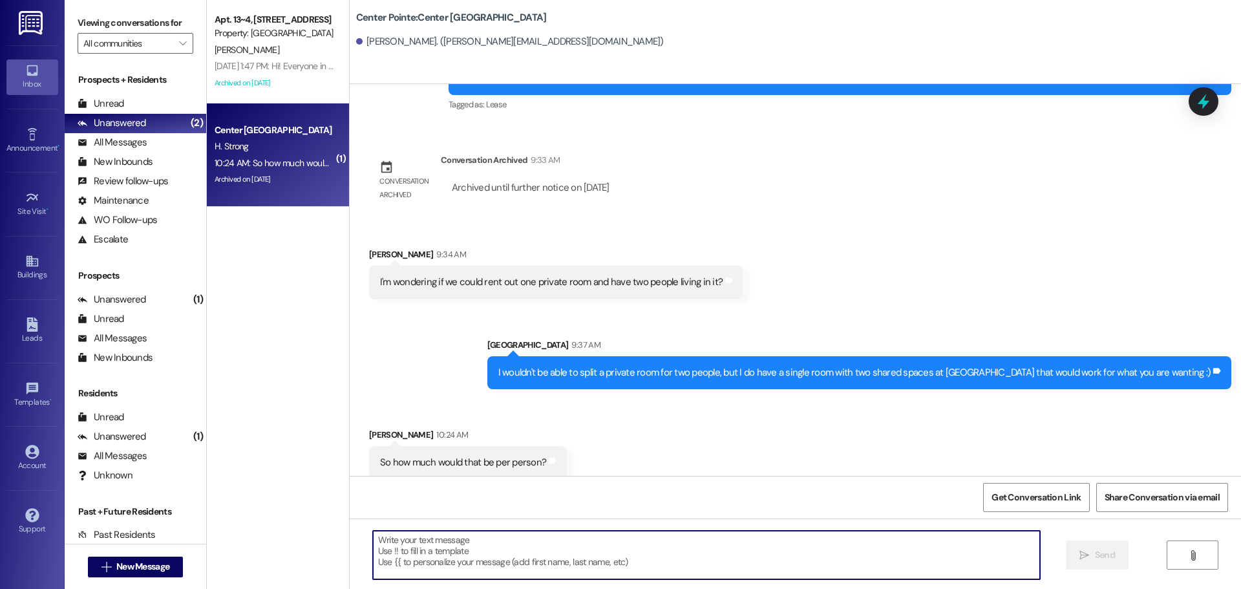
click at [689, 568] on textarea at bounding box center [706, 554] width 667 height 48
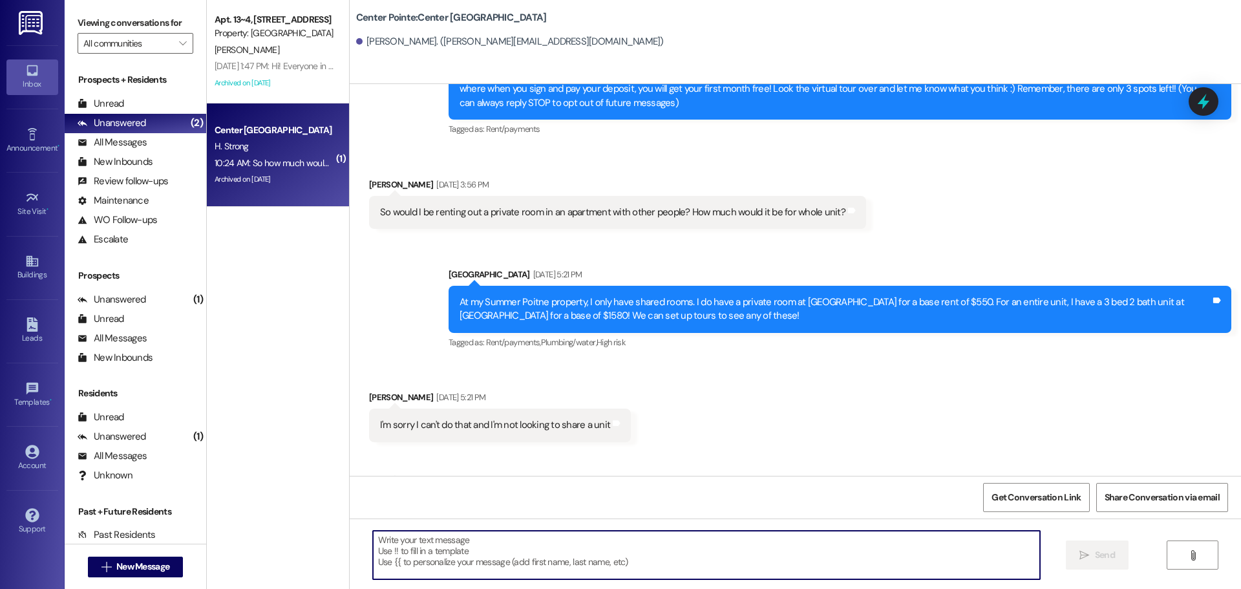
scroll to position [0, 0]
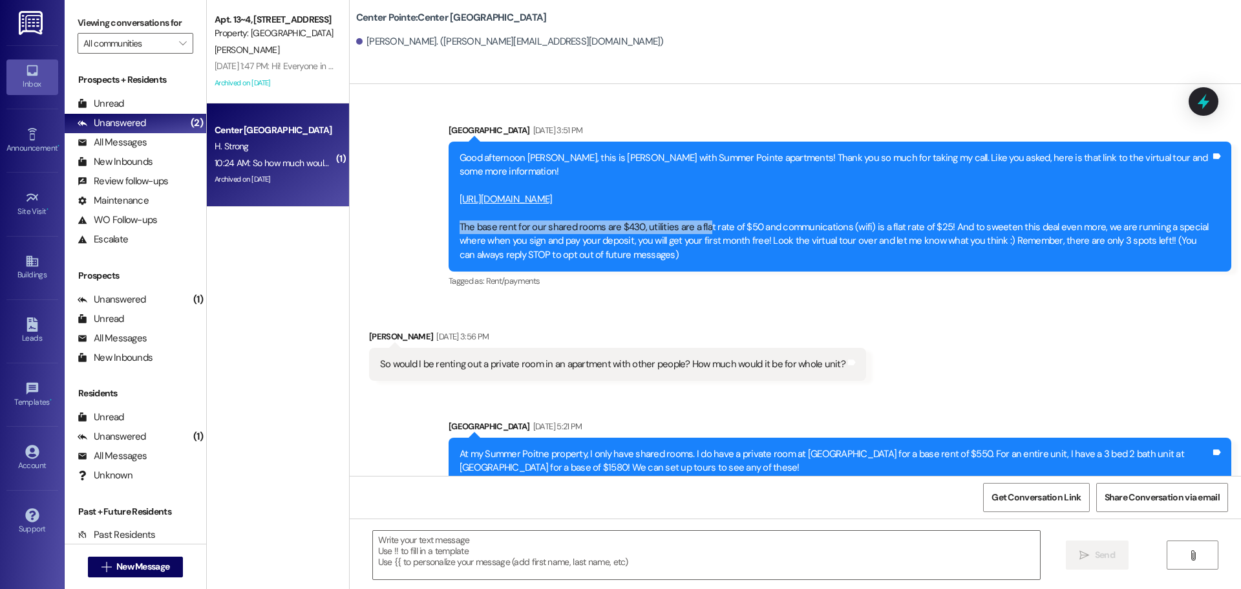
drag, startPoint x: 448, startPoint y: 209, endPoint x: 620, endPoint y: 225, distance: 171.9
click at [695, 211] on div "Good afternoon Hayden, this is Andrea with Summer Pointe apartments! Thank you …" at bounding box center [834, 206] width 753 height 110
drag, startPoint x: 491, startPoint y: 211, endPoint x: 478, endPoint y: 213, distance: 13.1
click at [490, 211] on div "Good afternoon Hayden, this is Andrea with Summer Pointe apartments! Thank you …" at bounding box center [834, 206] width 751 height 110
click at [428, 229] on div "Sent via SMS Leasing Campus Way Aug 18, 2025 at 3:51 PM Good afternoon Hayden, …" at bounding box center [795, 197] width 891 height 206
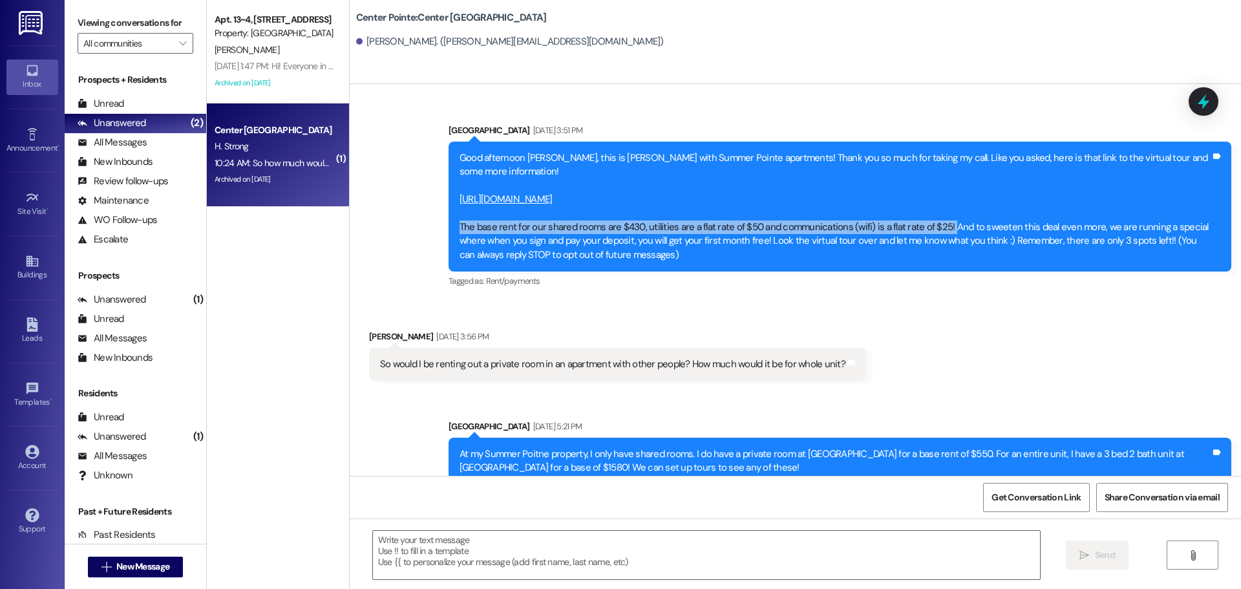
drag, startPoint x: 451, startPoint y: 210, endPoint x: 934, endPoint y: 215, distance: 483.3
click at [934, 215] on div "Good afternoon Hayden, this is Andrea with Summer Pointe apartments! Thank you …" at bounding box center [834, 206] width 751 height 110
copy div "The base rent for our shared rooms are $430, utilities are a flat rate of $50 a…"
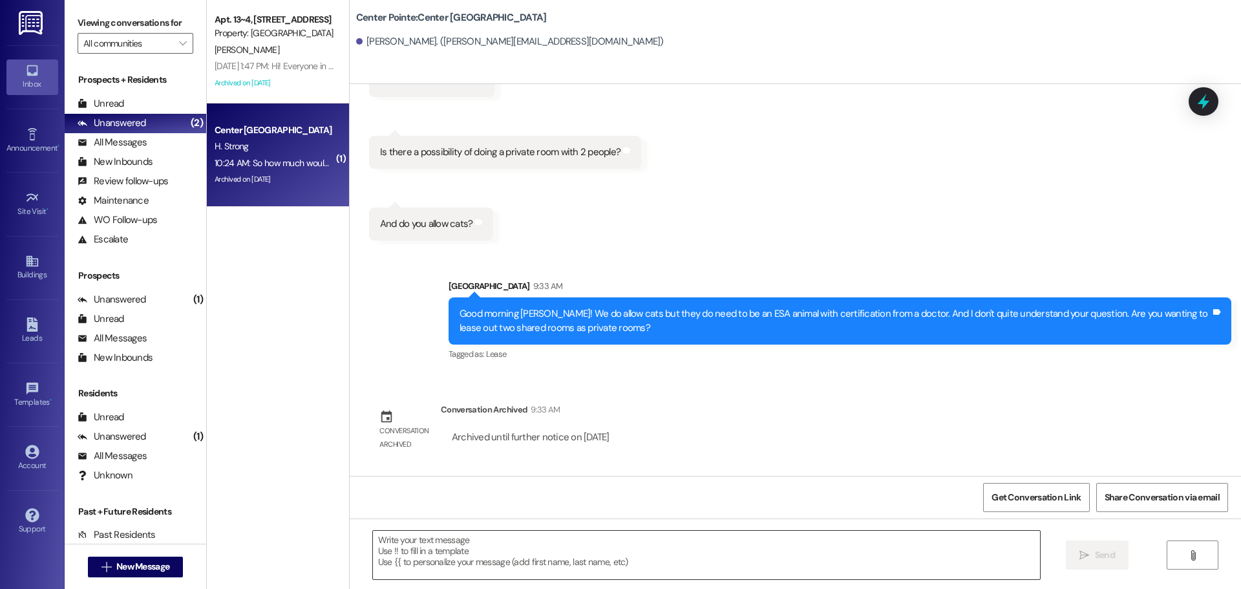
scroll to position [905, 0]
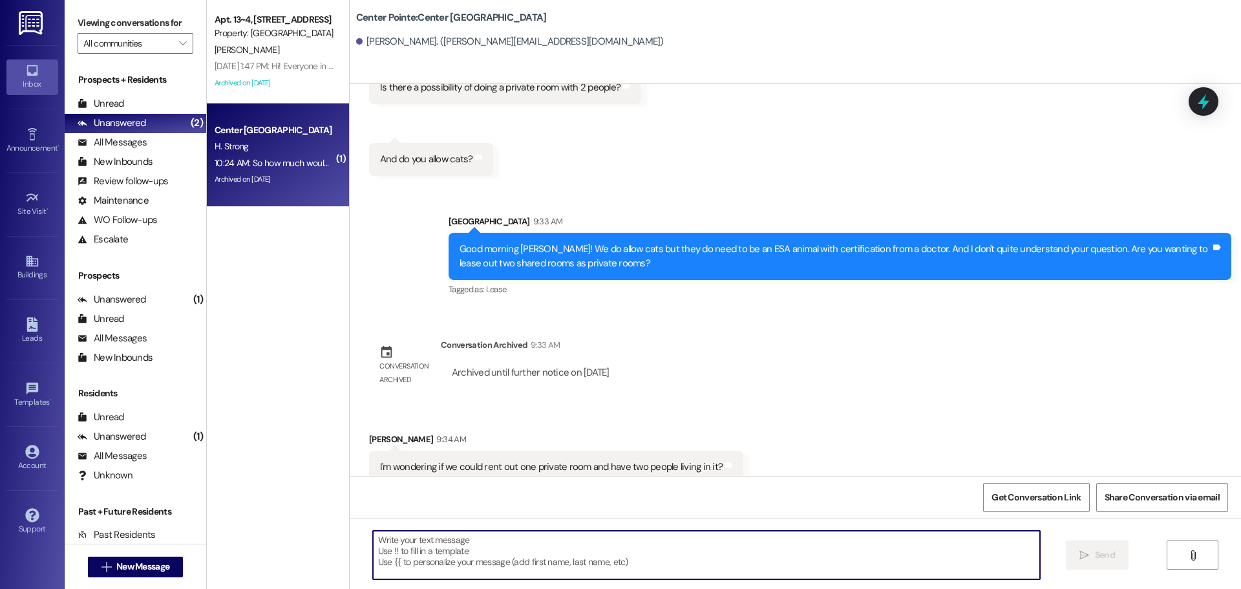
click at [469, 556] on textarea at bounding box center [706, 554] width 667 height 48
paste textarea "The base rent for our shared rooms are $430, utilities are a flat rate of $50 a…"
type textarea "The base rent for our shared rooms are $430, utilities are a flat rate of $50 a…"
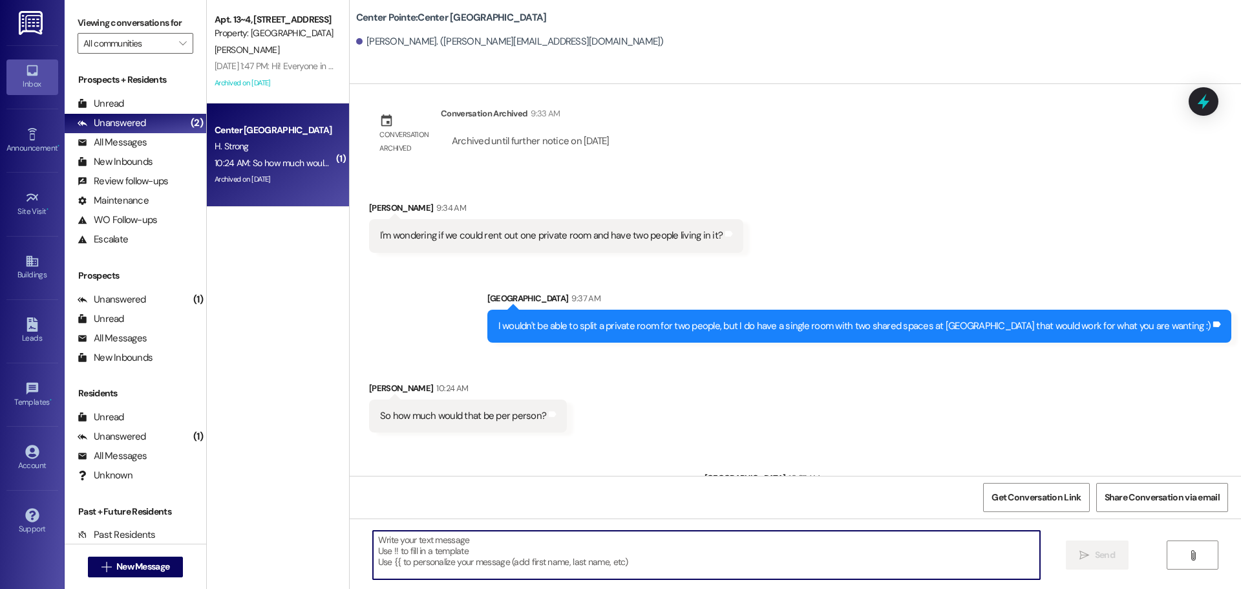
scroll to position [1179, 0]
